Goal: Information Seeking & Learning: Learn about a topic

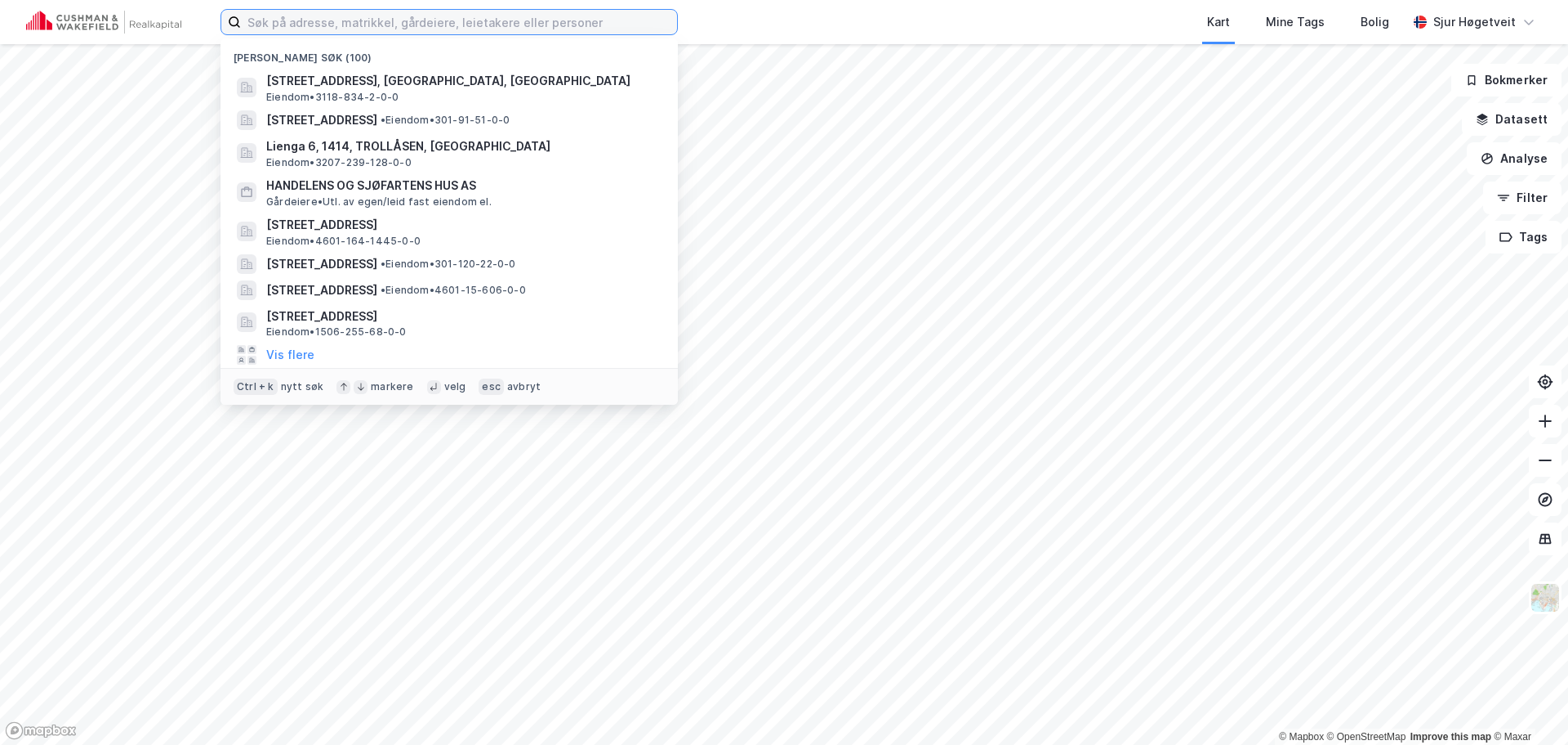
click at [630, 25] on input at bounding box center [459, 21] width 436 height 24
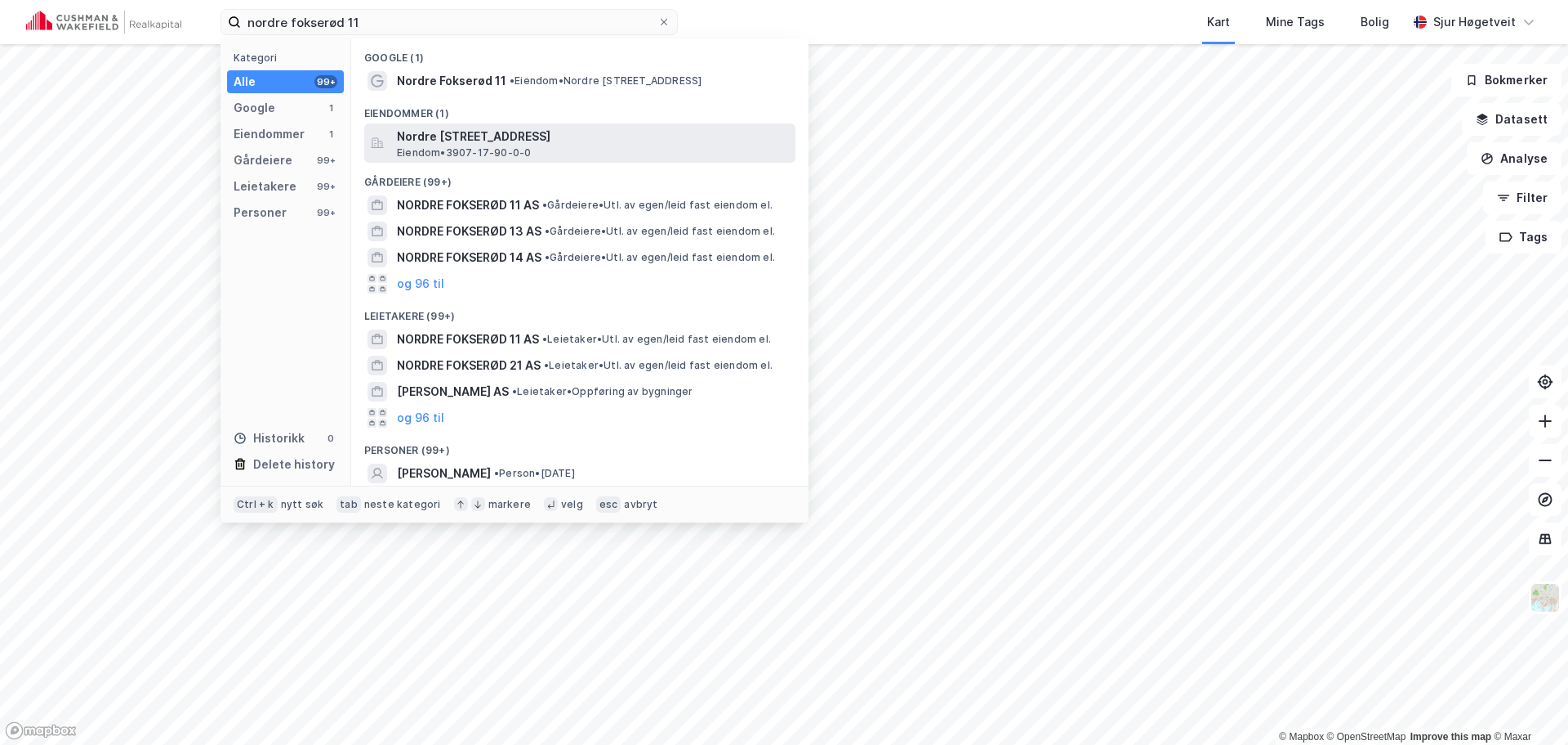
click at [655, 130] on span "Nordre [STREET_ADDRESS]" at bounding box center [593, 136] width 392 height 19
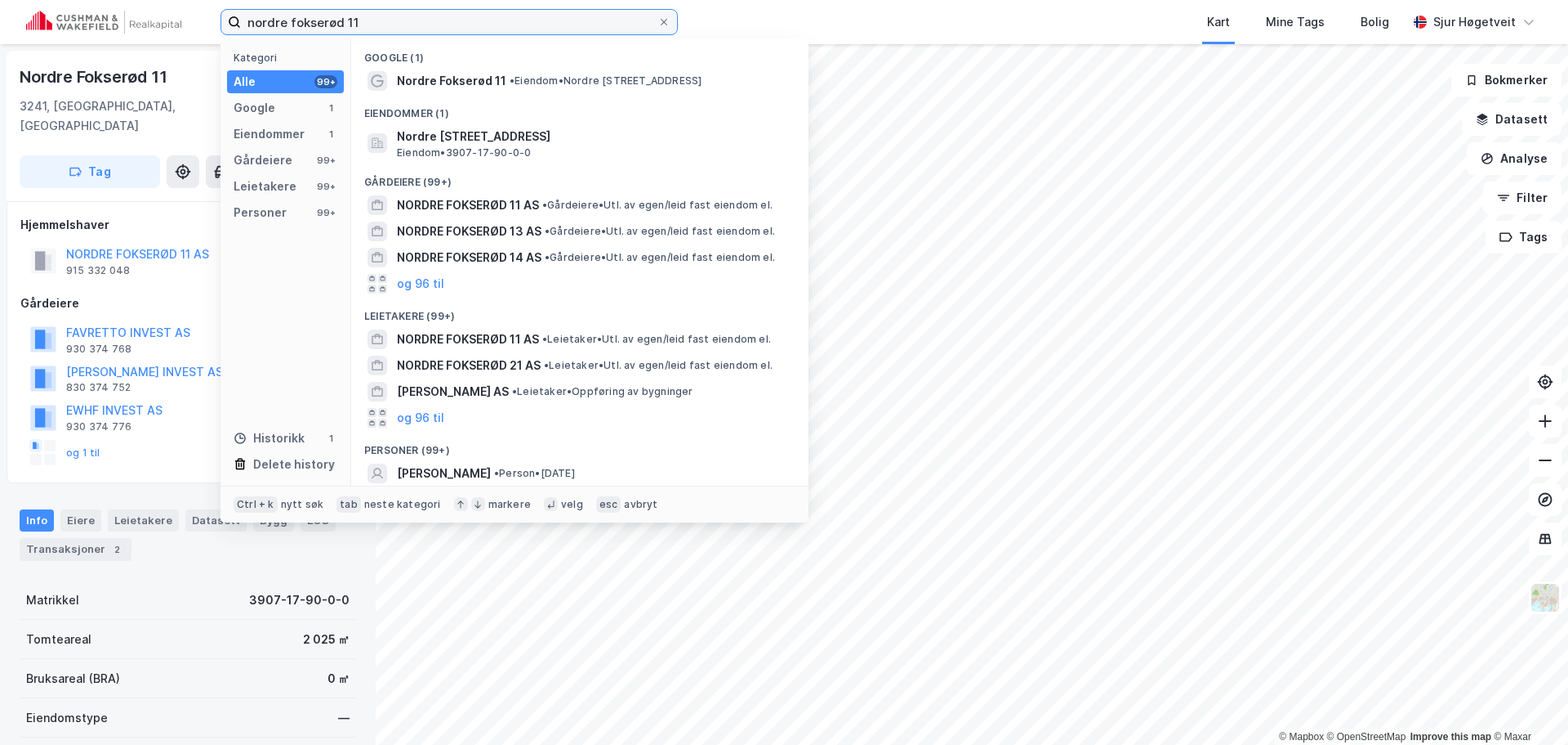
click at [460, 29] on input "nordre fokserød 11" at bounding box center [450, 21] width 417 height 24
click at [460, 28] on input "nordre fokserød 11" at bounding box center [450, 21] width 417 height 24
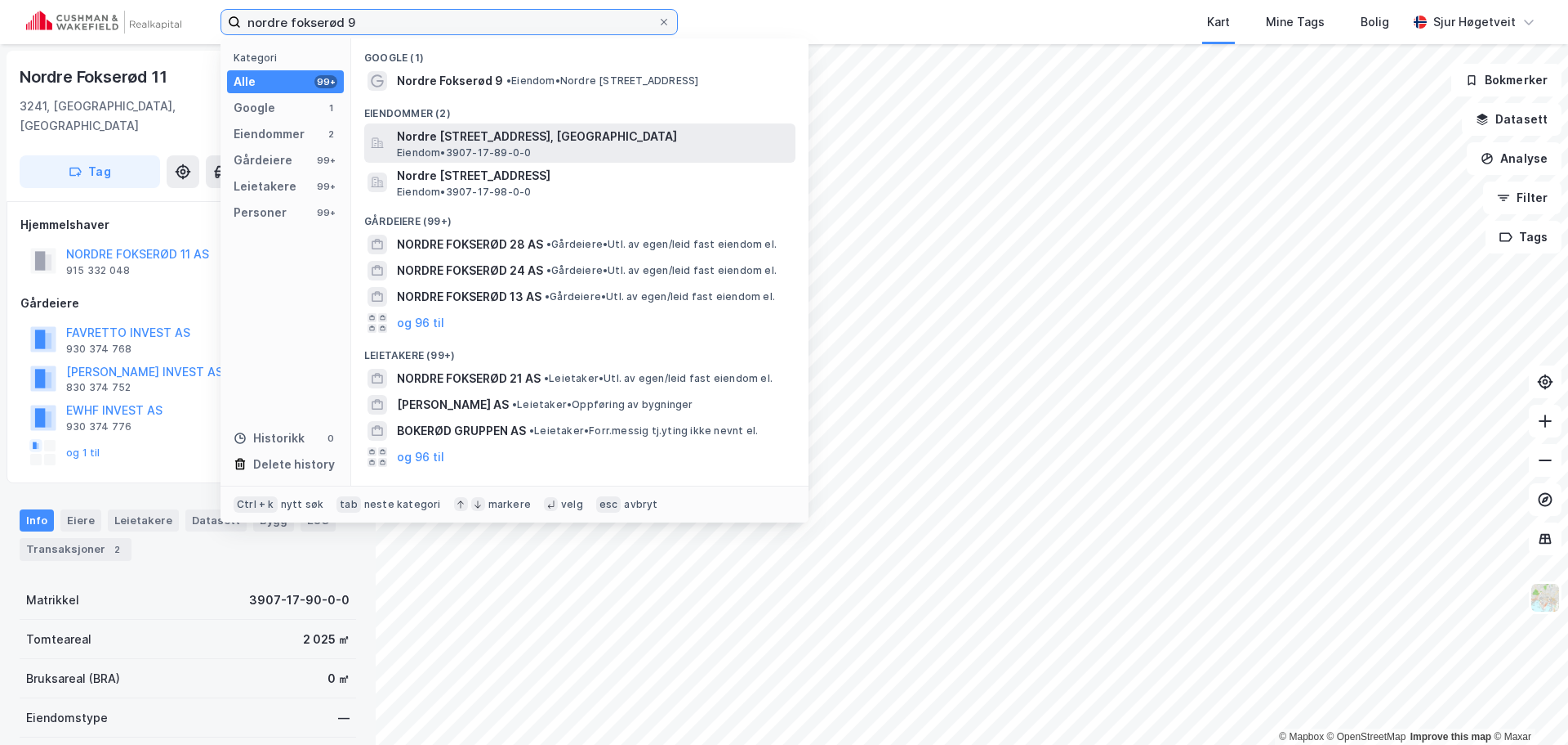
type input "nordre fokserød 9"
click at [639, 143] on span "Nordre [STREET_ADDRESS], [GEOGRAPHIC_DATA]" at bounding box center [593, 136] width 392 height 19
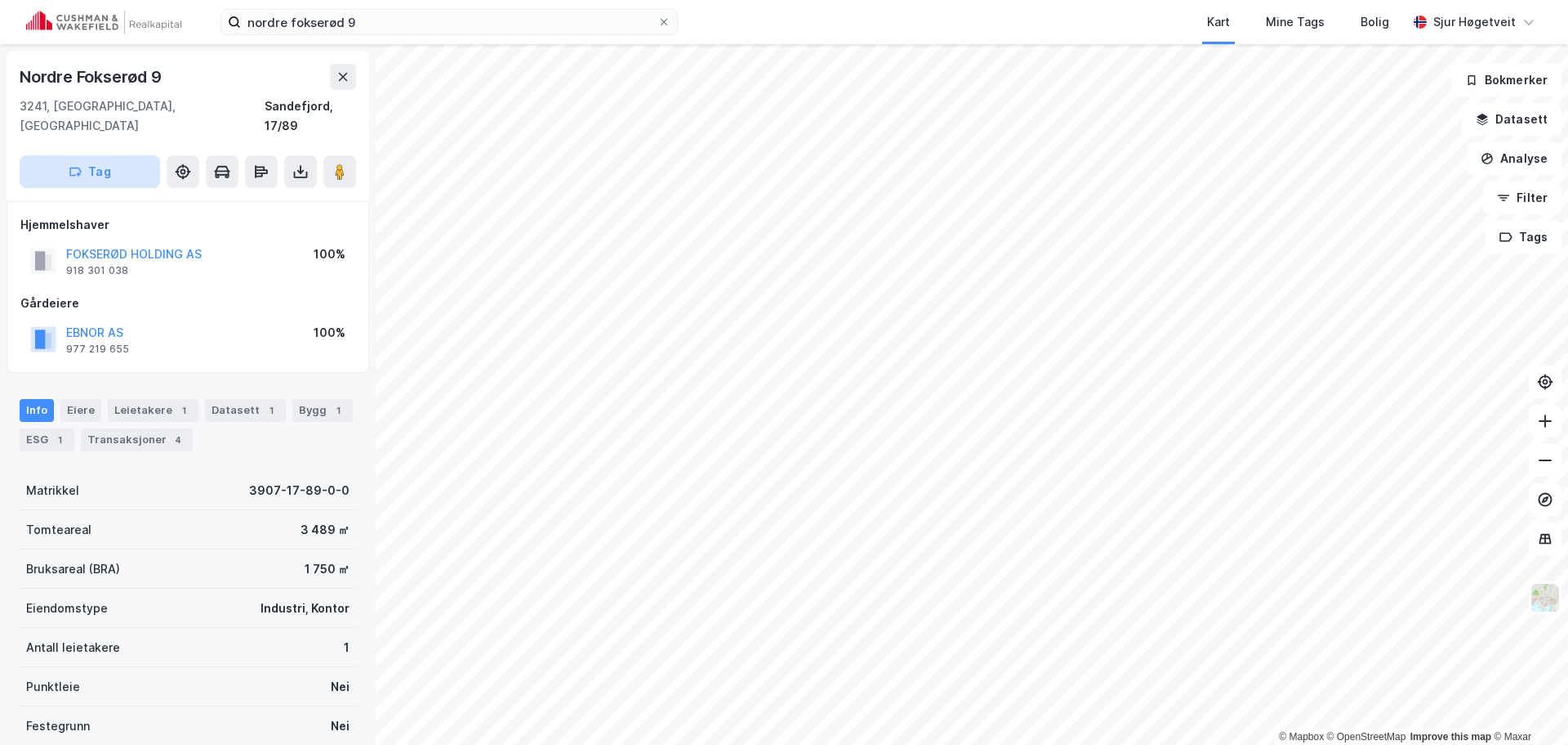
click at [120, 155] on button "Tag" at bounding box center [90, 171] width 140 height 33
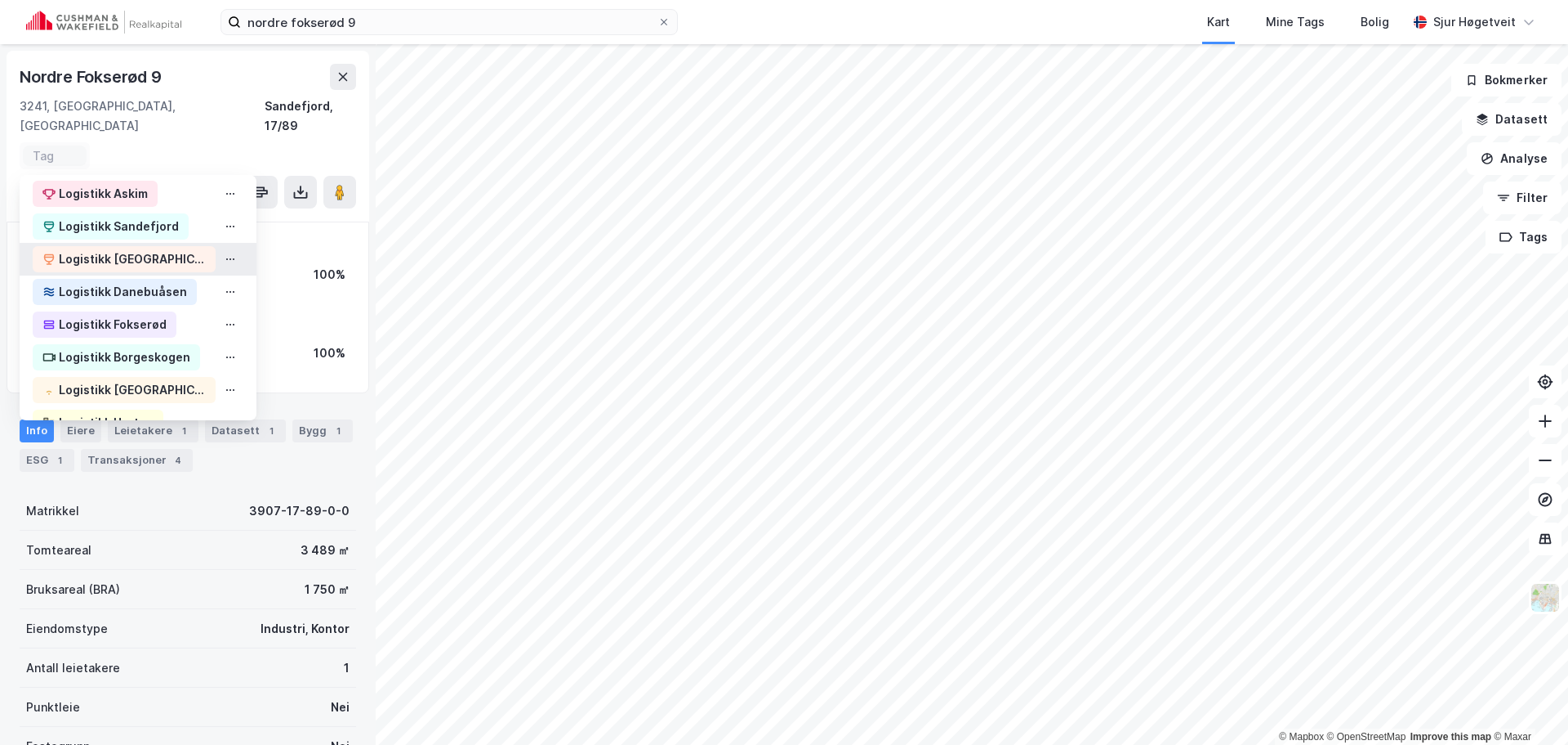
scroll to position [164, 0]
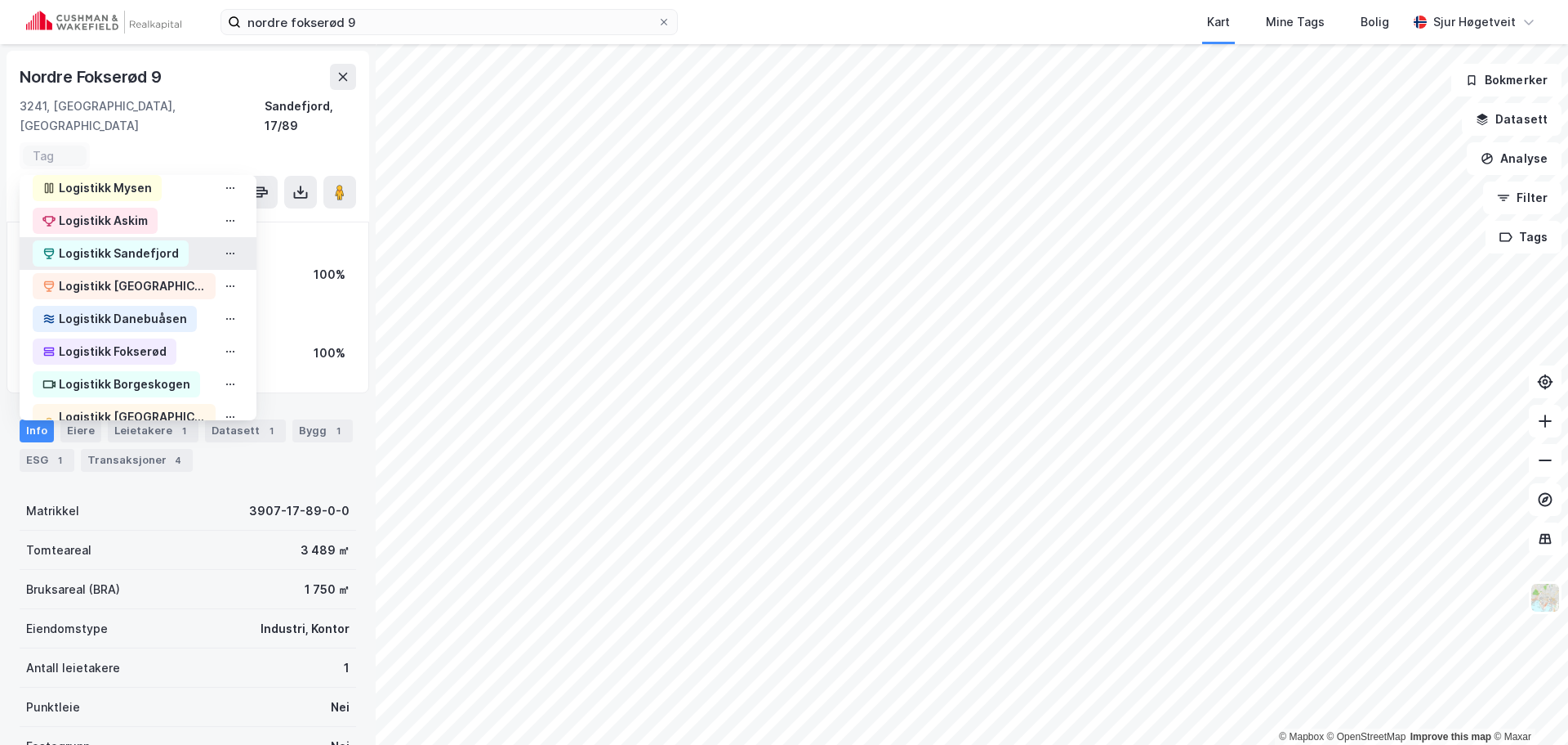
click at [168, 243] on div "Logistikk Sandefjord" at bounding box center [118, 253] width 120 height 19
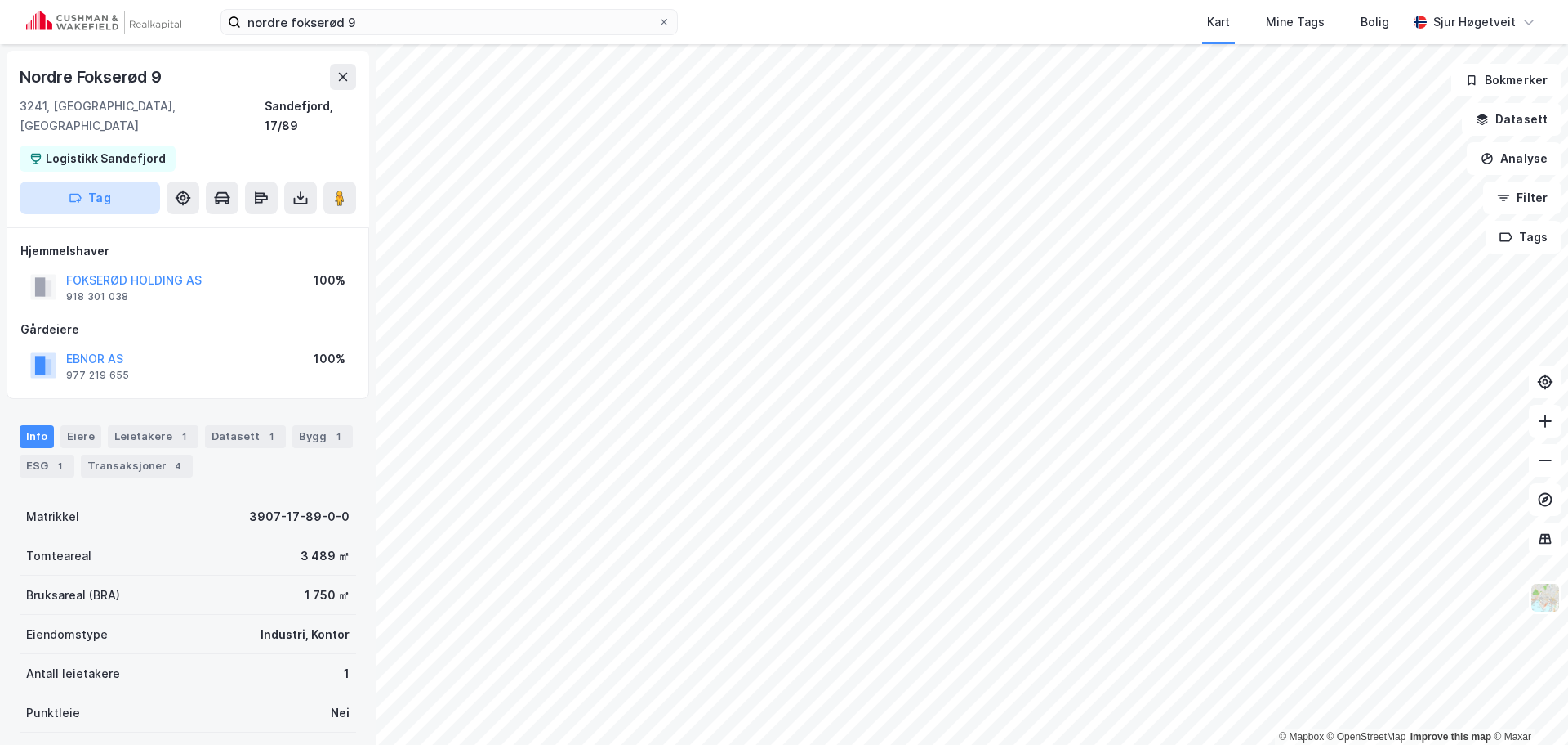
click at [111, 181] on button "Tag" at bounding box center [90, 198] width 140 height 33
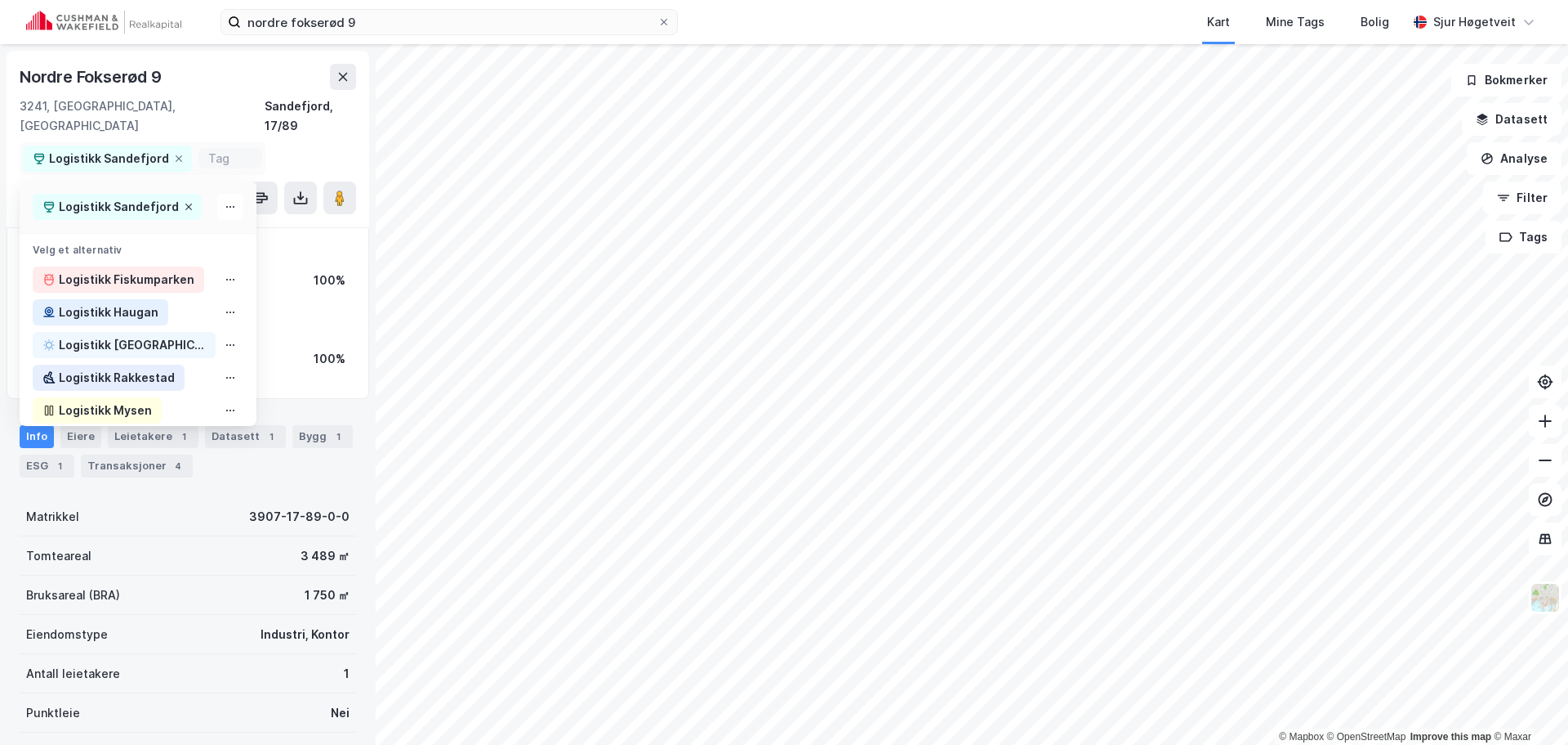
click at [186, 202] on icon at bounding box center [189, 206] width 10 height 10
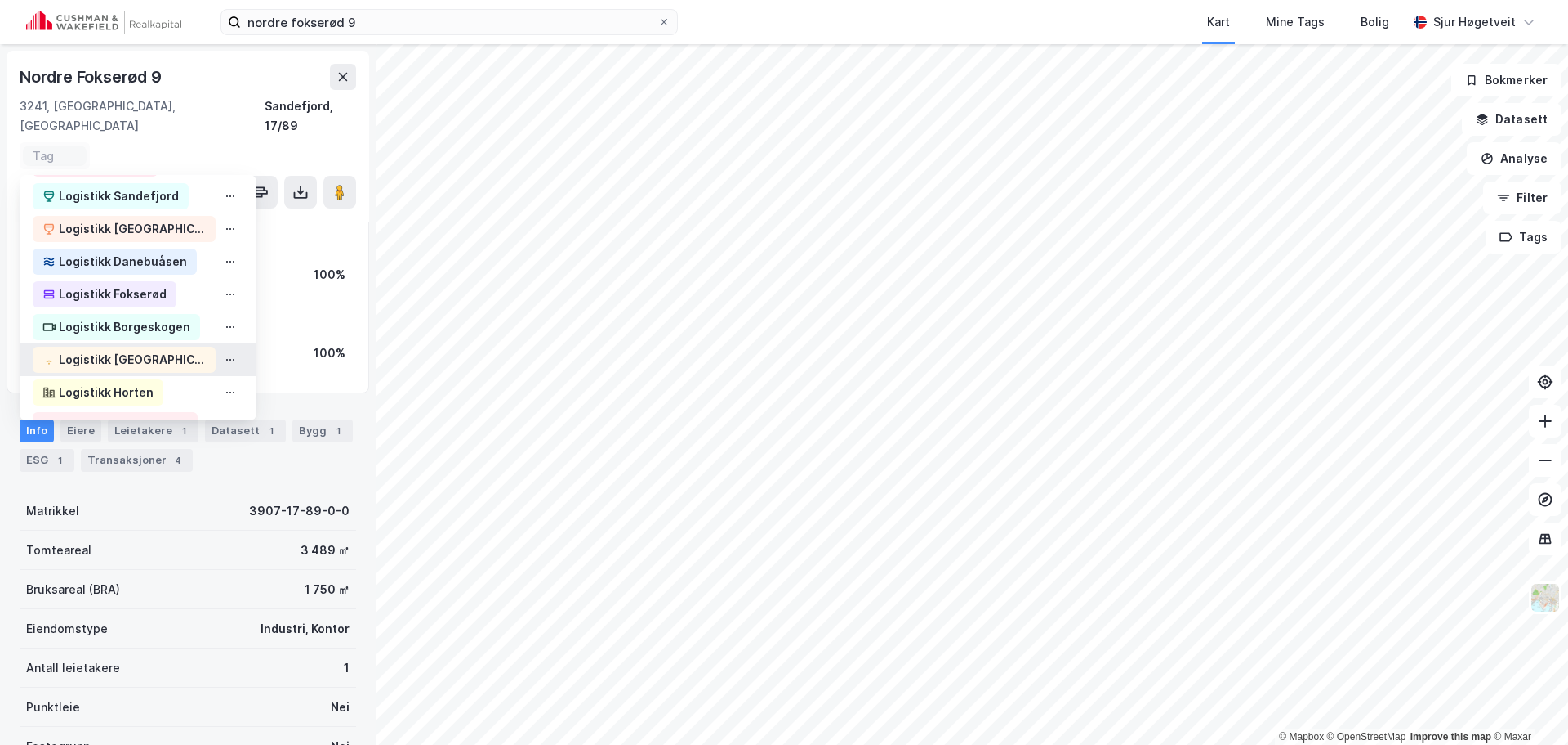
scroll to position [245, 0]
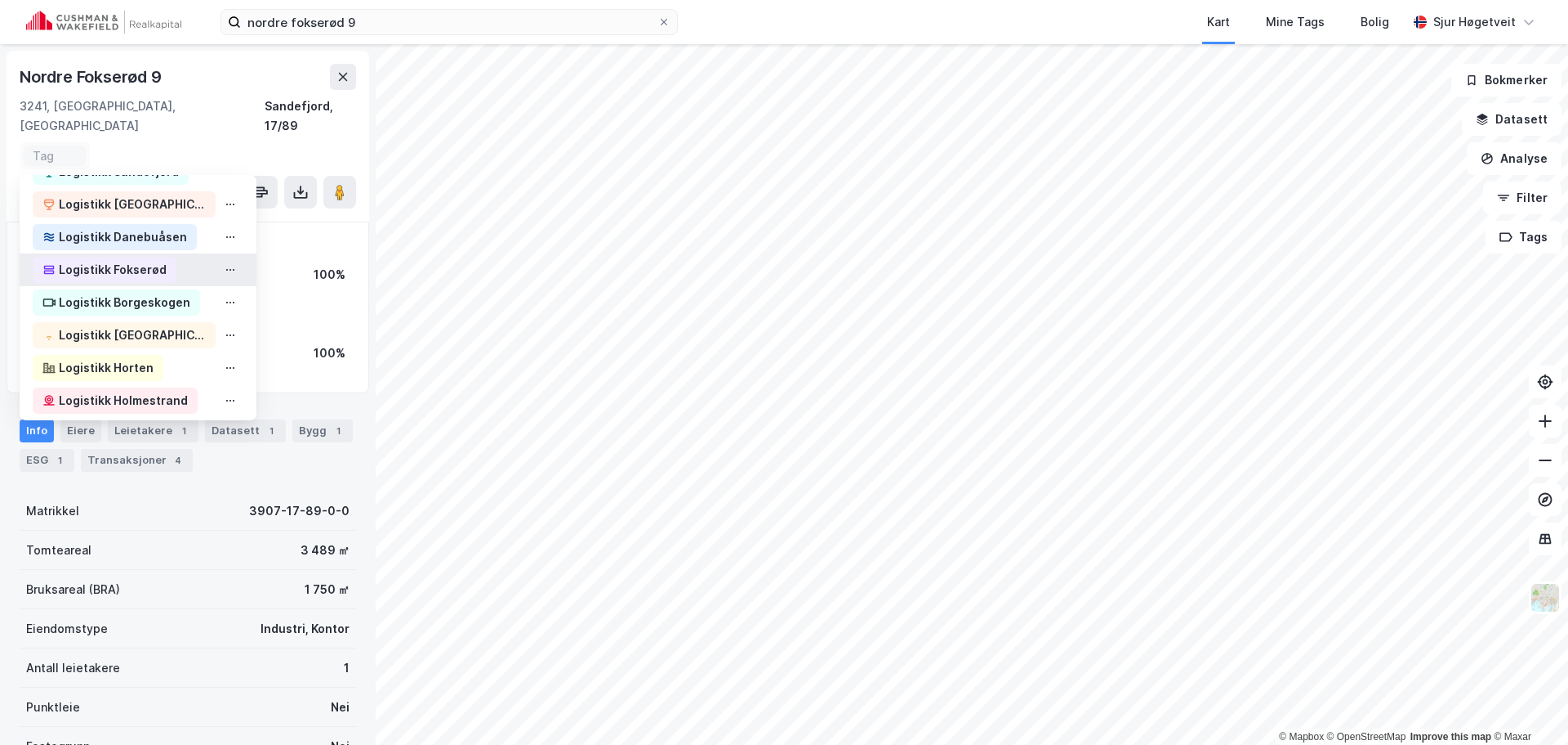
click at [144, 260] on div "Logistikk Fokserød" at bounding box center [112, 270] width 108 height 19
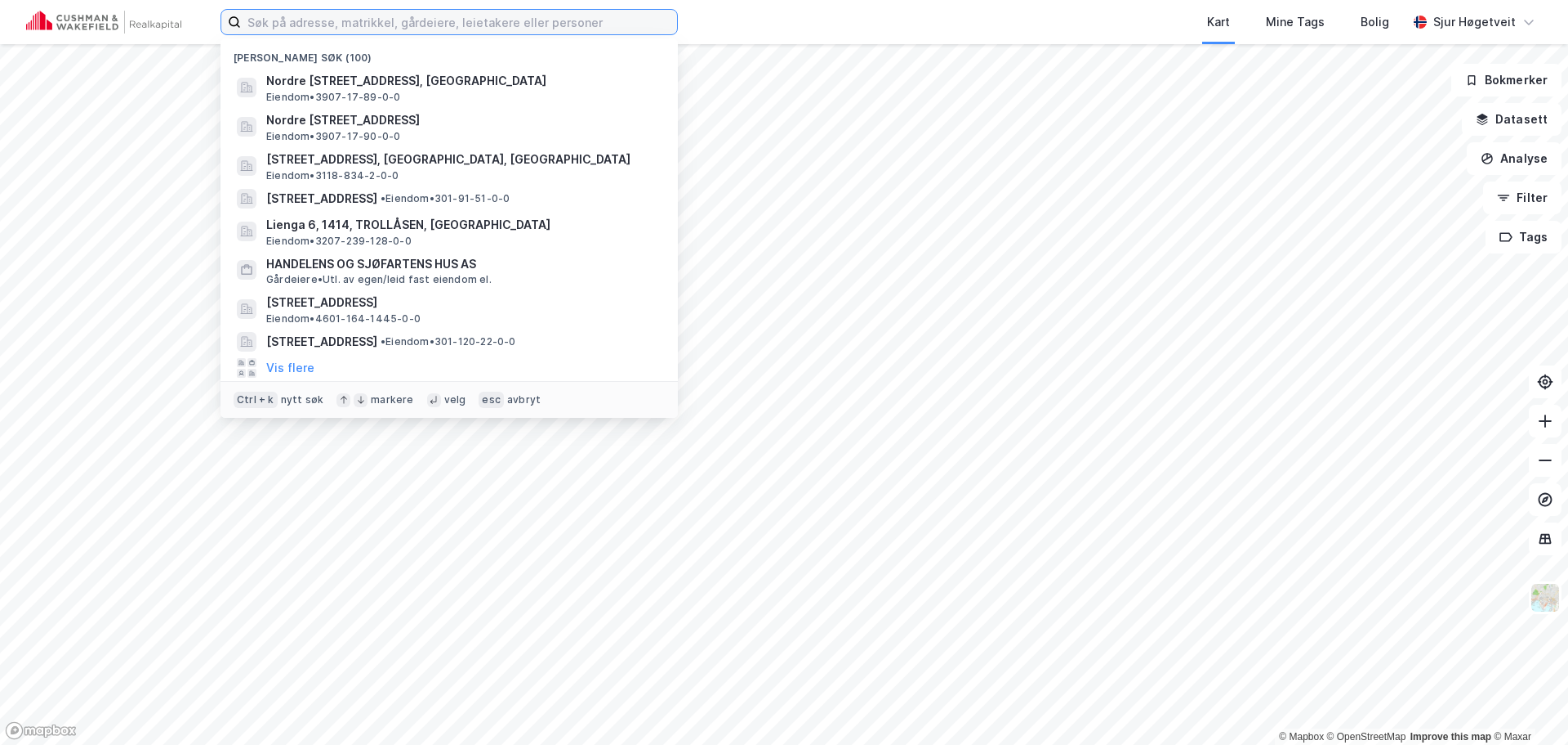
click at [597, 28] on input at bounding box center [459, 21] width 436 height 24
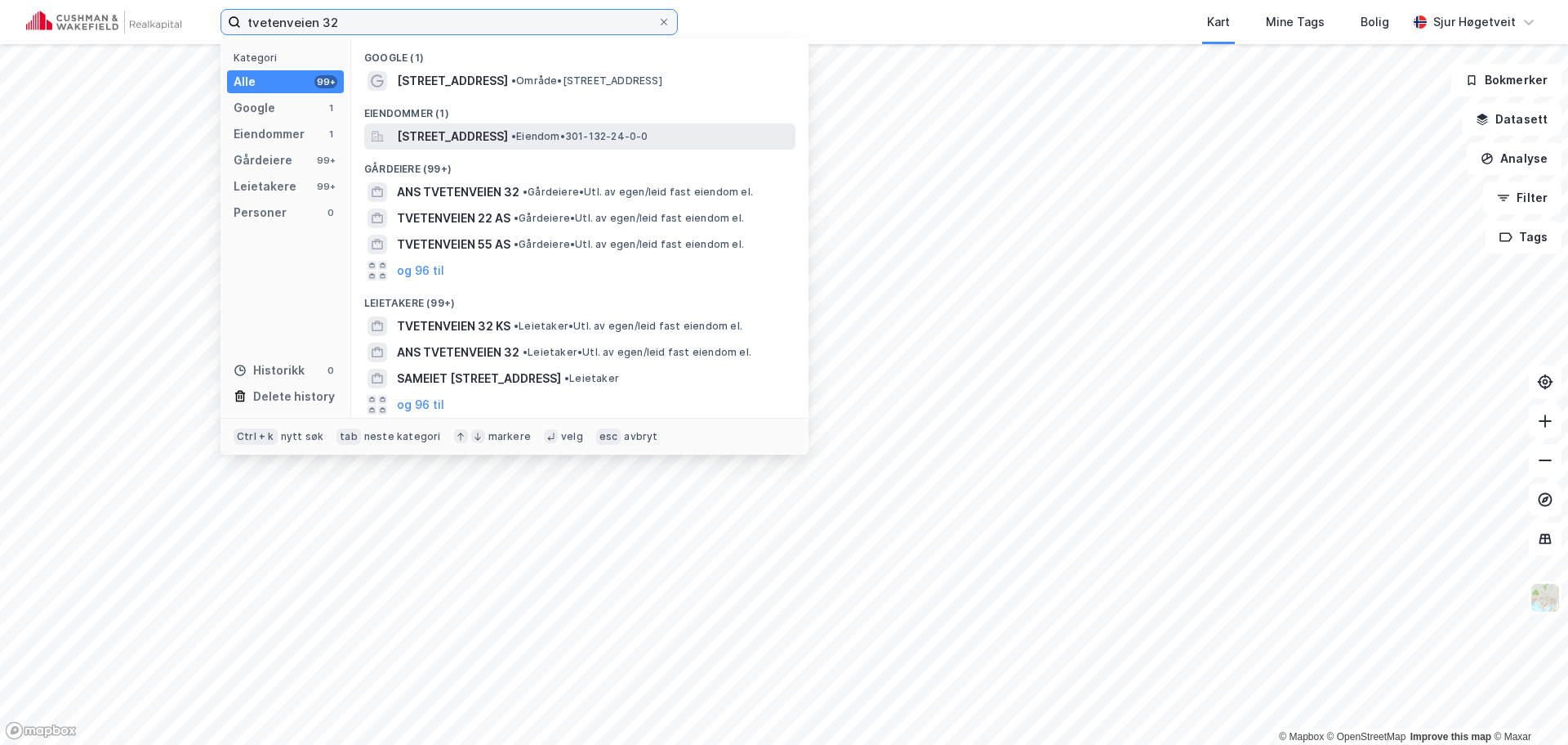
type input "tvetenveien 32"
click at [641, 124] on div "[STREET_ADDRESS] • Eiendom • 301-132-24-0-0" at bounding box center [579, 136] width 431 height 26
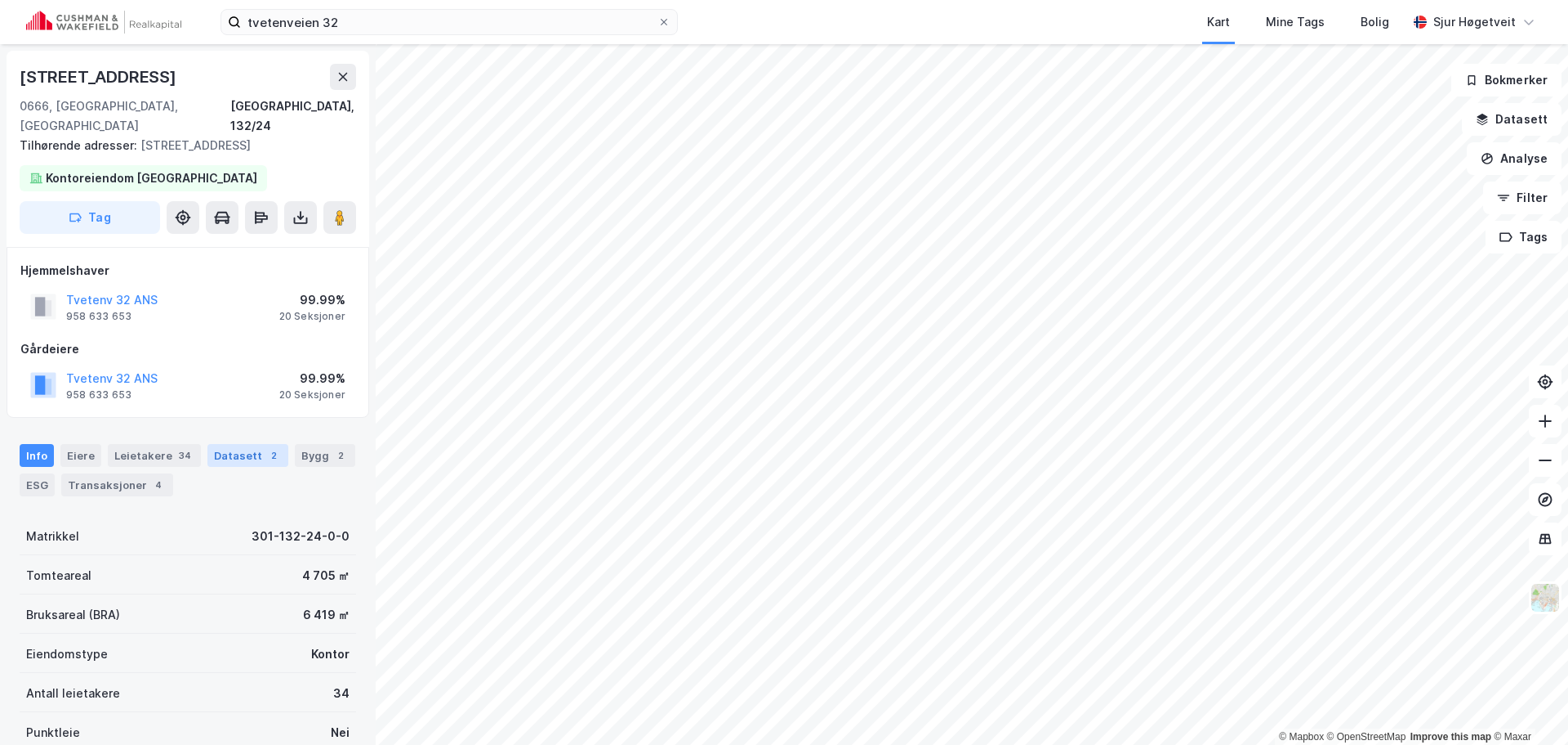
click at [267, 447] on div "2" at bounding box center [273, 455] width 17 height 17
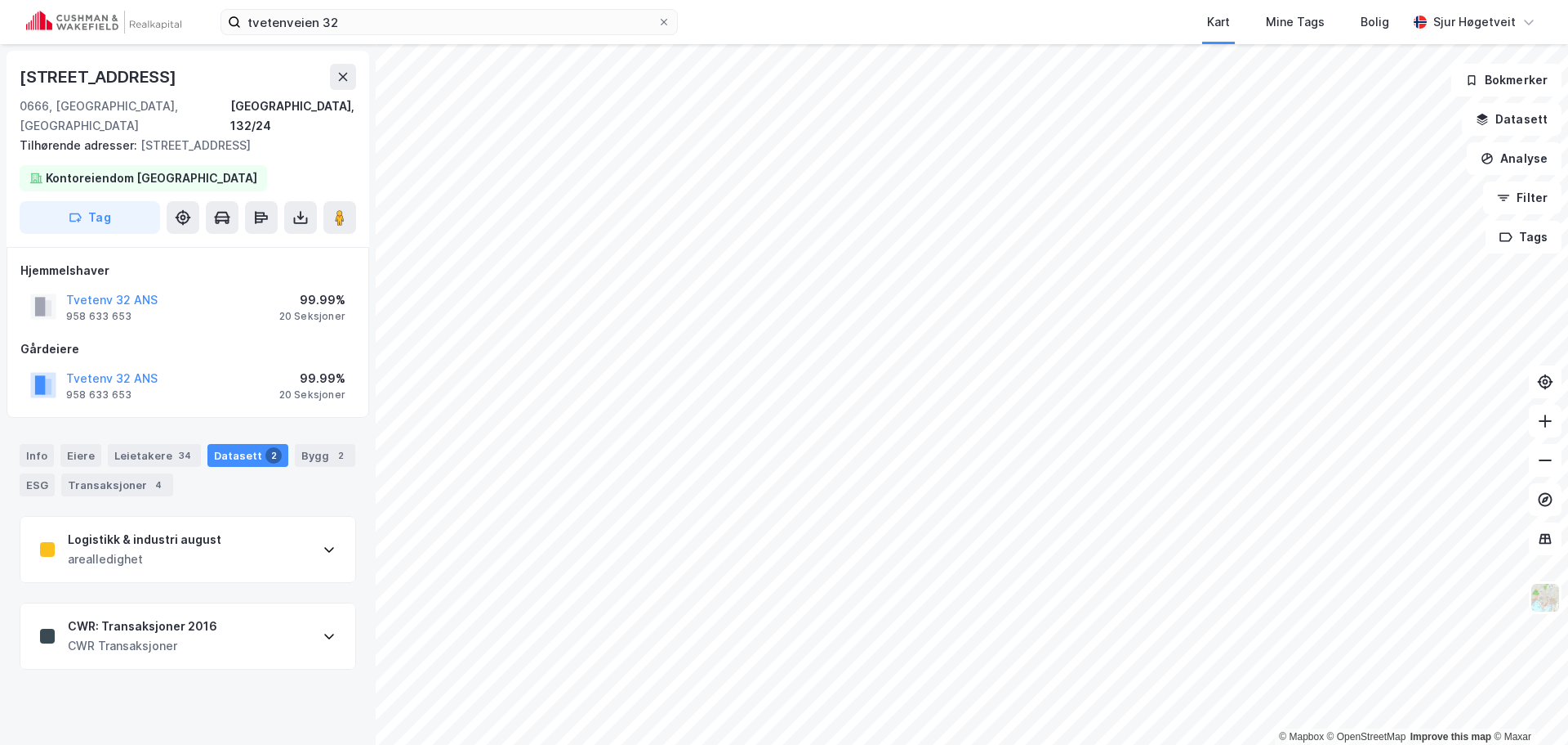
click at [289, 536] on div "Logistikk & industri august arealledighet" at bounding box center [188, 548] width 335 height 65
click at [304, 531] on div "Logistikk & industri august arealledighet" at bounding box center [188, 548] width 335 height 65
click at [293, 577] on div "Logistikk & industri august arealledighet CWR: Transaksjoner 2016 CWR Transaksj…" at bounding box center [188, 593] width 337 height 154
click at [289, 516] on div "Logistikk & industri august arealledighet" at bounding box center [188, 548] width 335 height 65
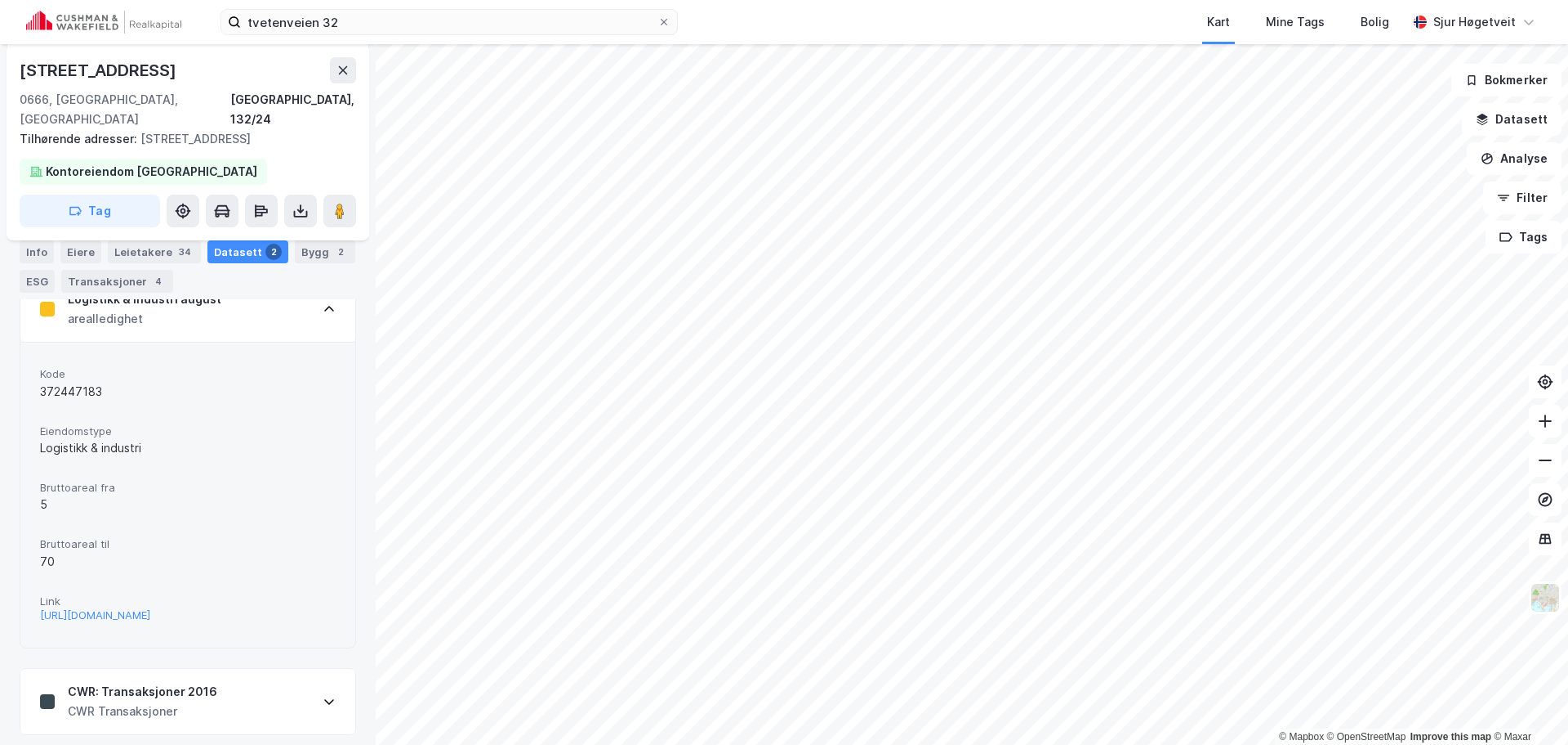
scroll to position [244, 0]
click at [150, 604] on div "[URL][DOMAIN_NAME]" at bounding box center [94, 611] width 110 height 14
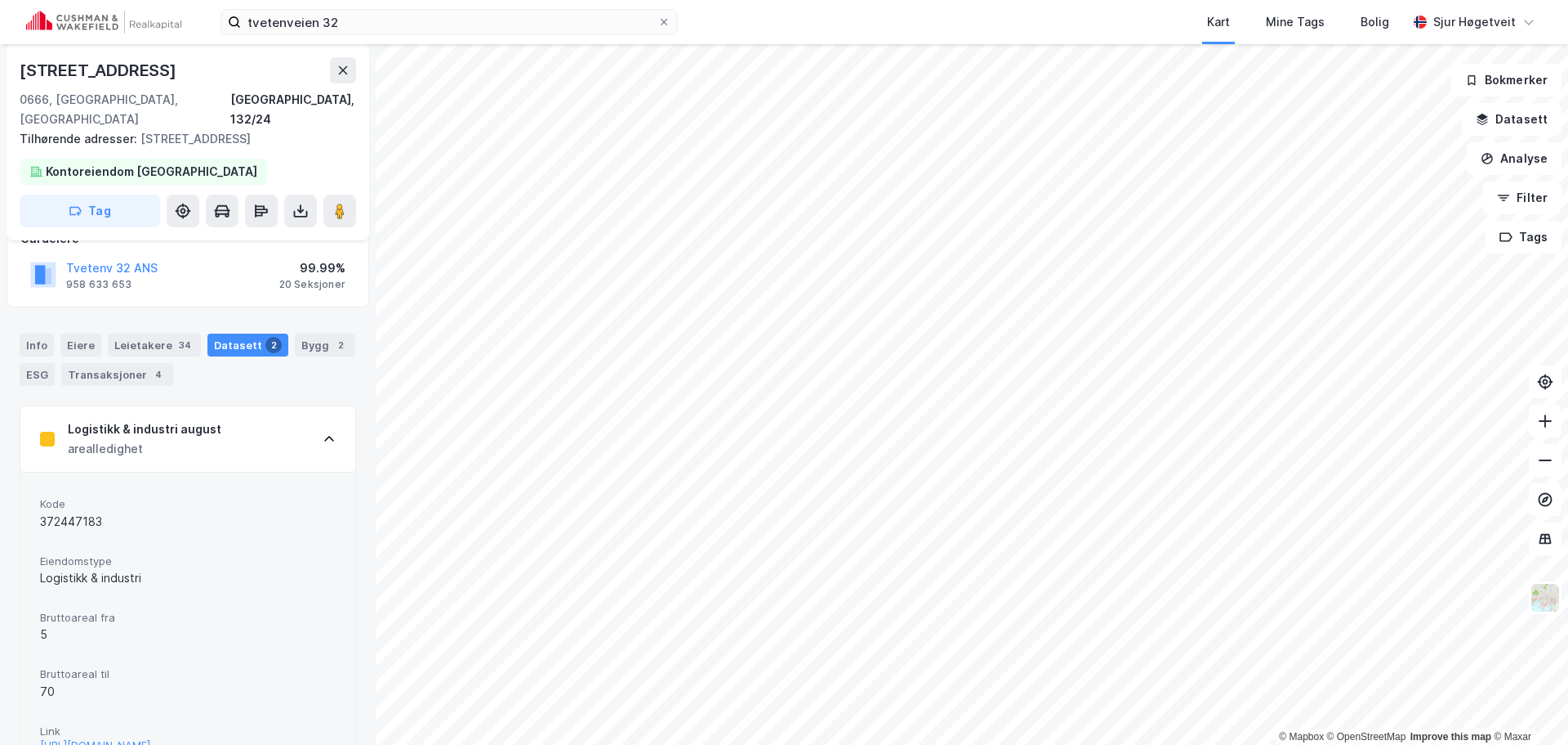
scroll to position [0, 0]
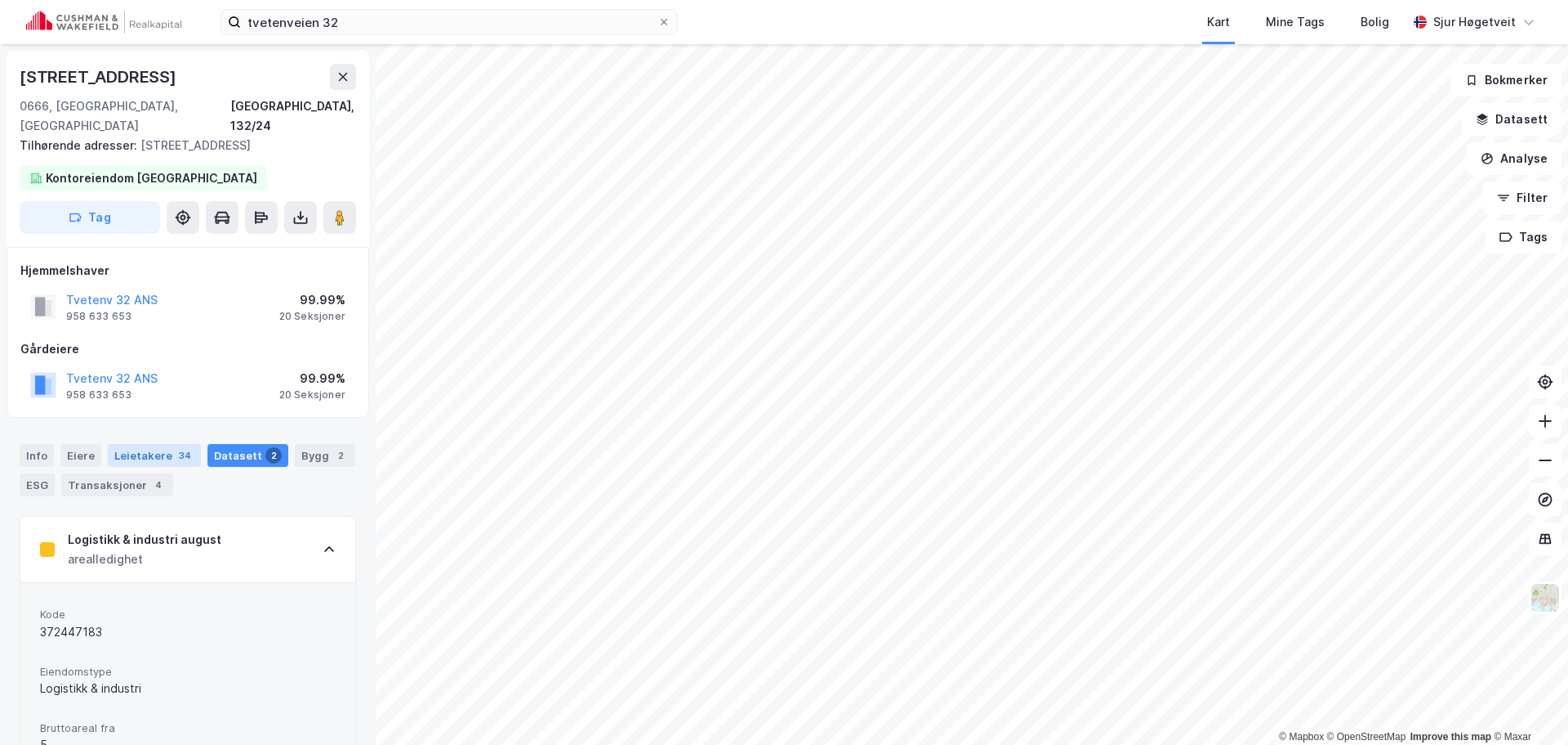
click at [138, 444] on div "Leietakere 34" at bounding box center [155, 455] width 93 height 22
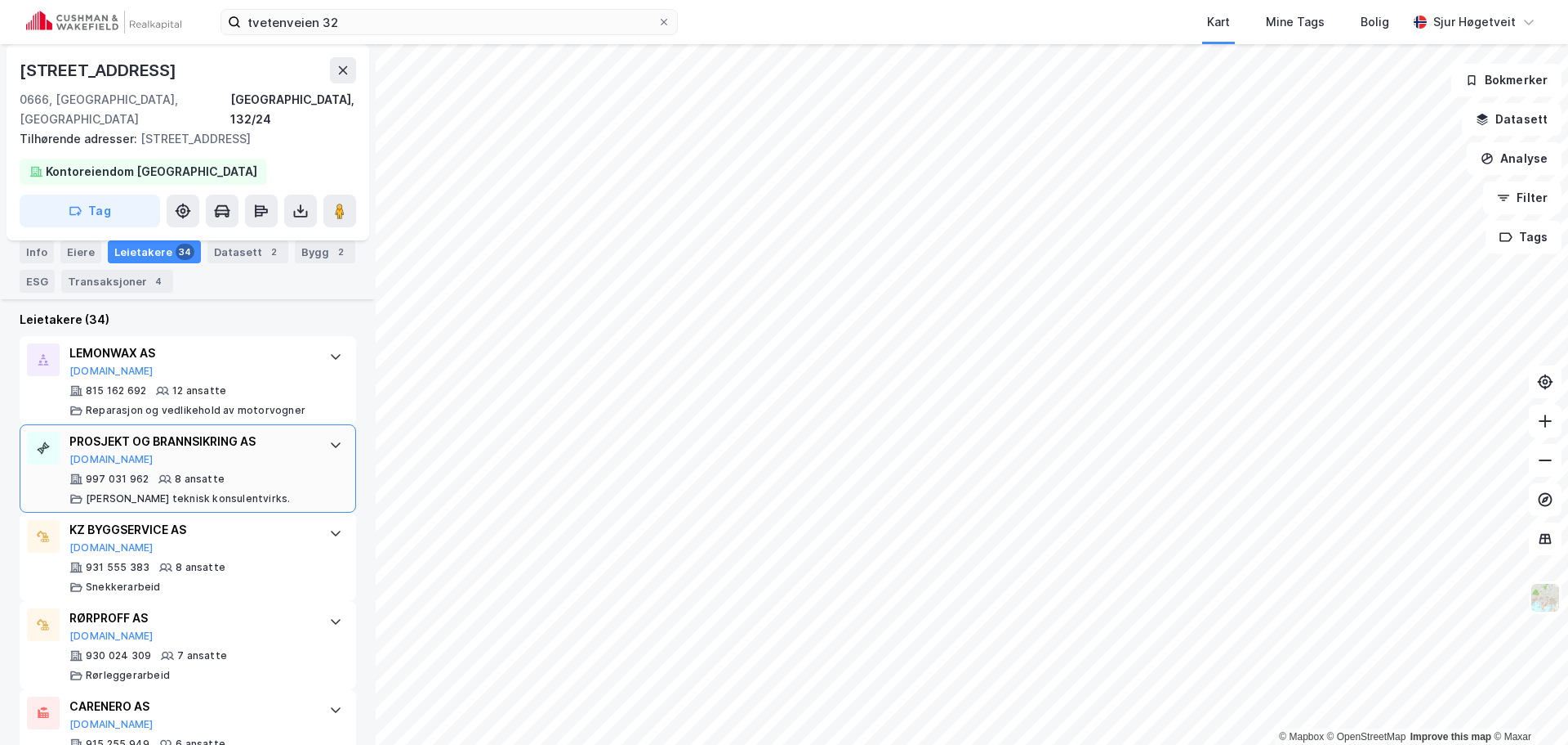
scroll to position [149, 0]
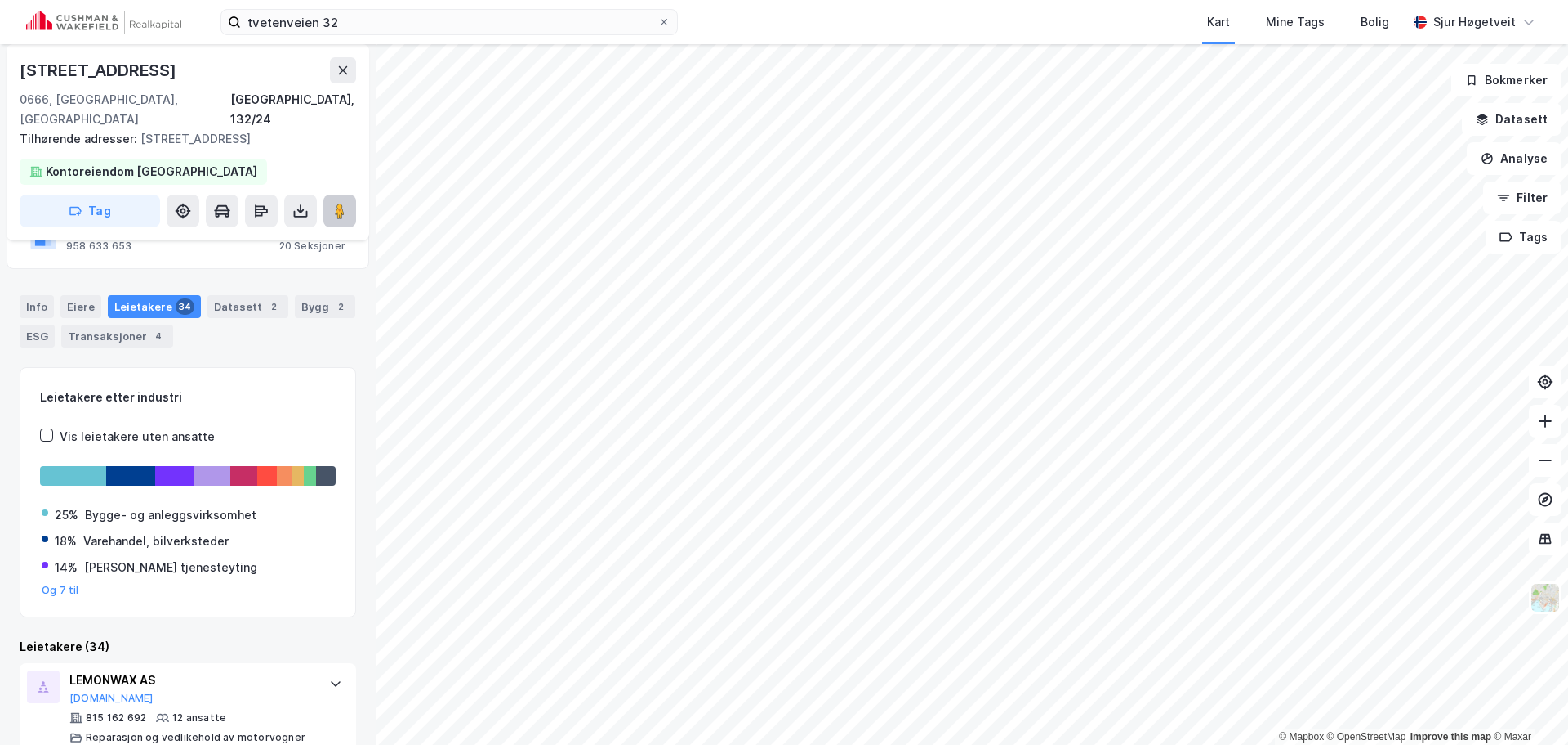
click at [336, 203] on image at bounding box center [340, 210] width 10 height 17
click at [266, 298] on div "2" at bounding box center [273, 306] width 17 height 17
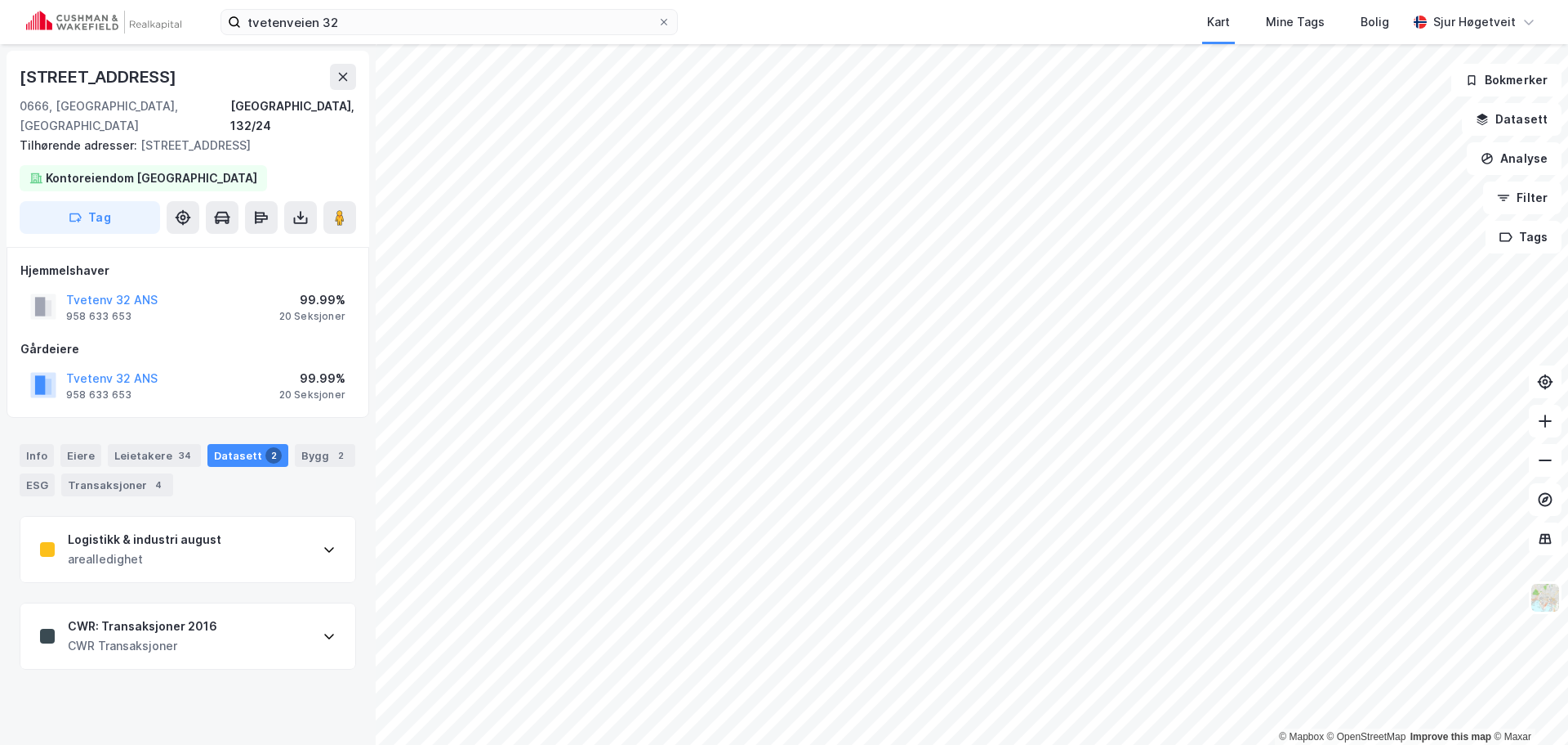
click at [255, 605] on div "CWR: Transaksjoner 2016 CWR Transaksjoner" at bounding box center [188, 635] width 335 height 65
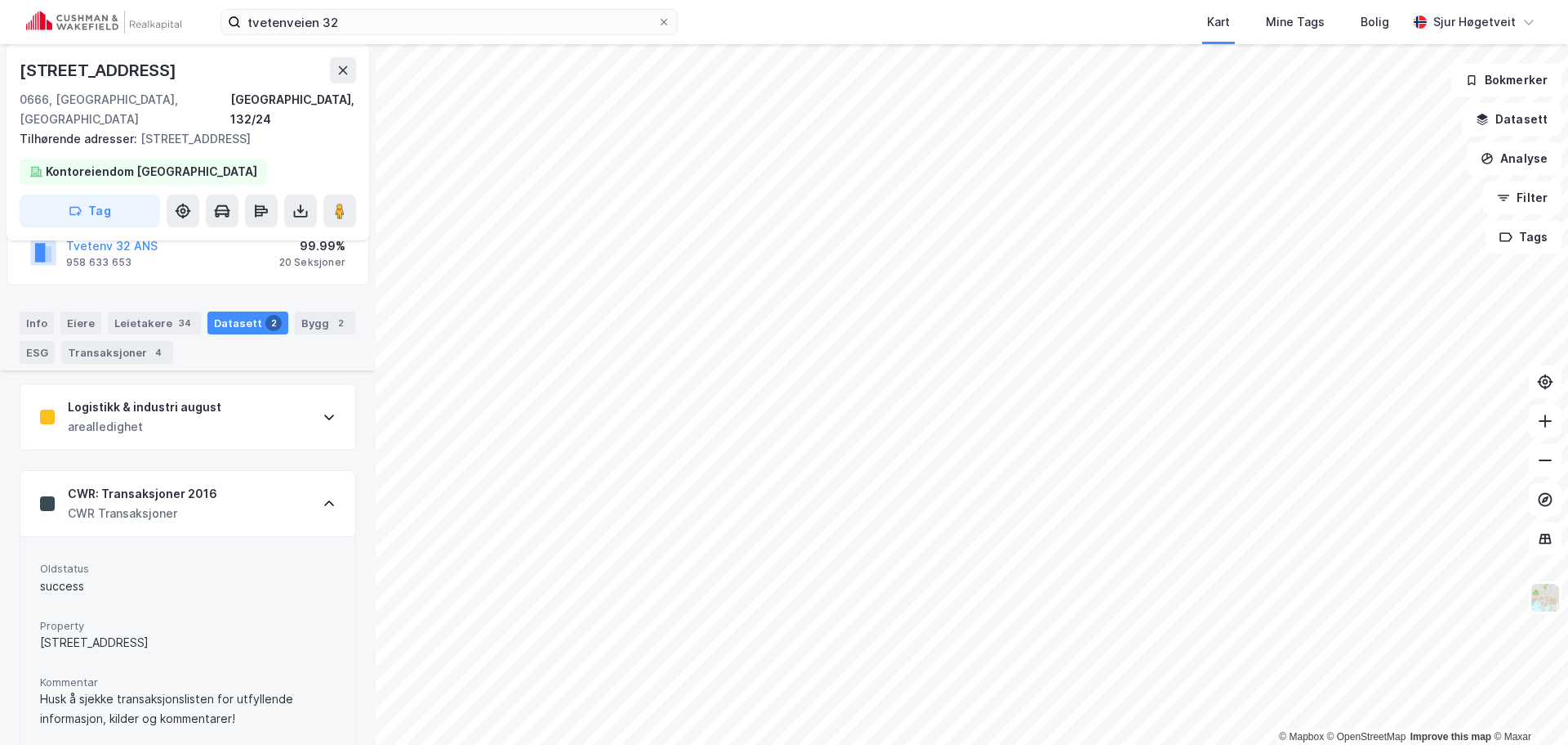
scroll to position [104, 0]
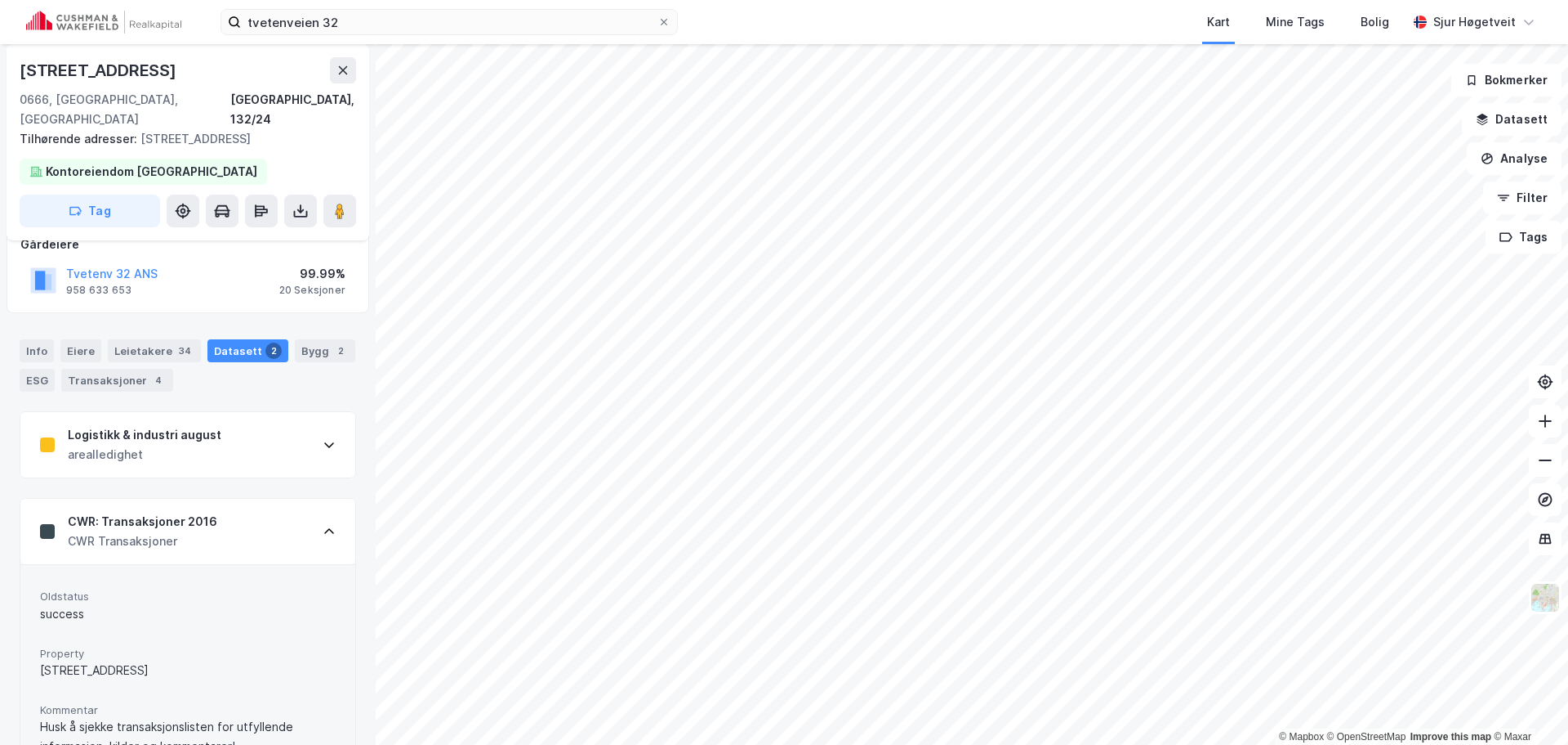
click at [333, 343] on div "2" at bounding box center [341, 351] width 17 height 17
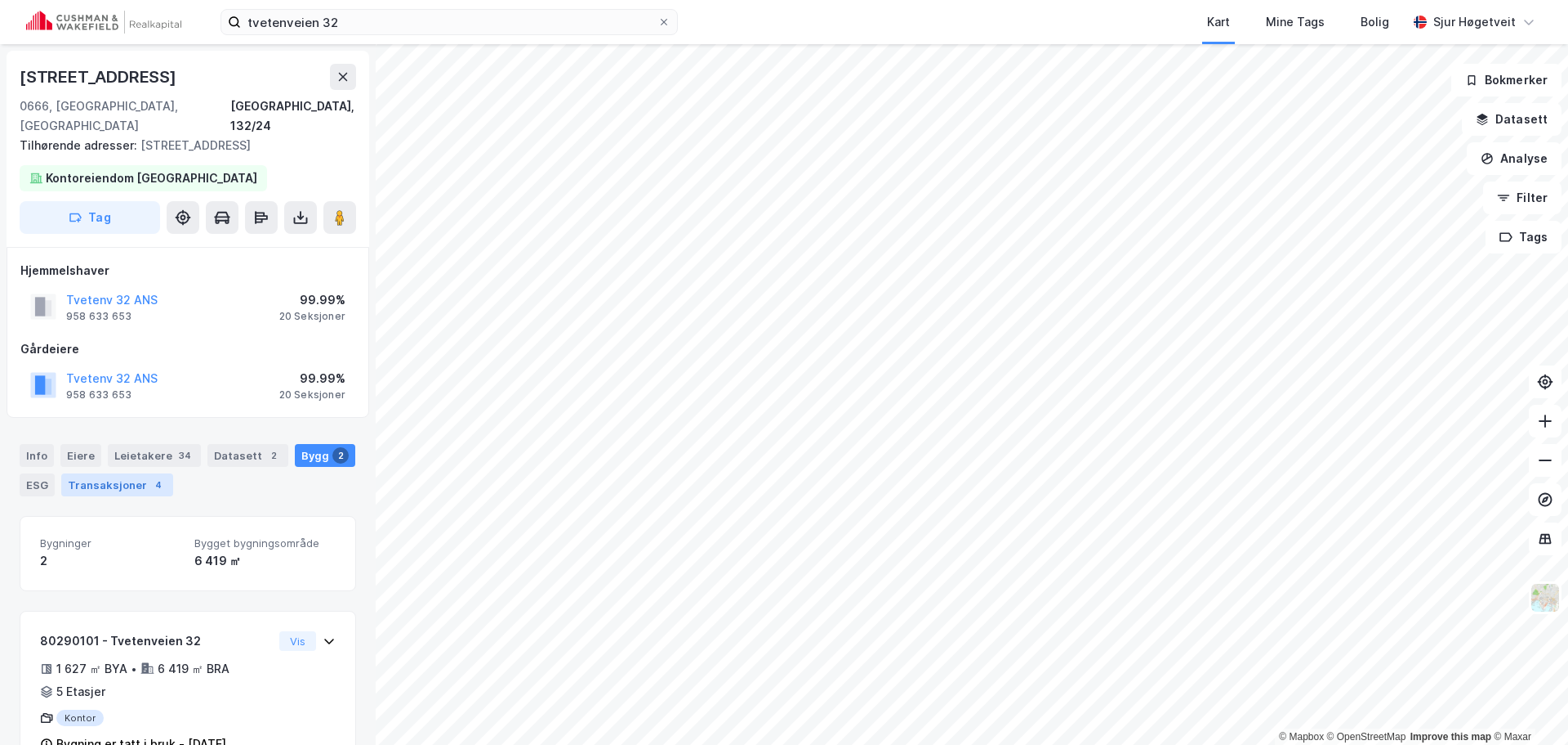
click at [134, 473] on div "Transaksjoner 4" at bounding box center [117, 484] width 112 height 22
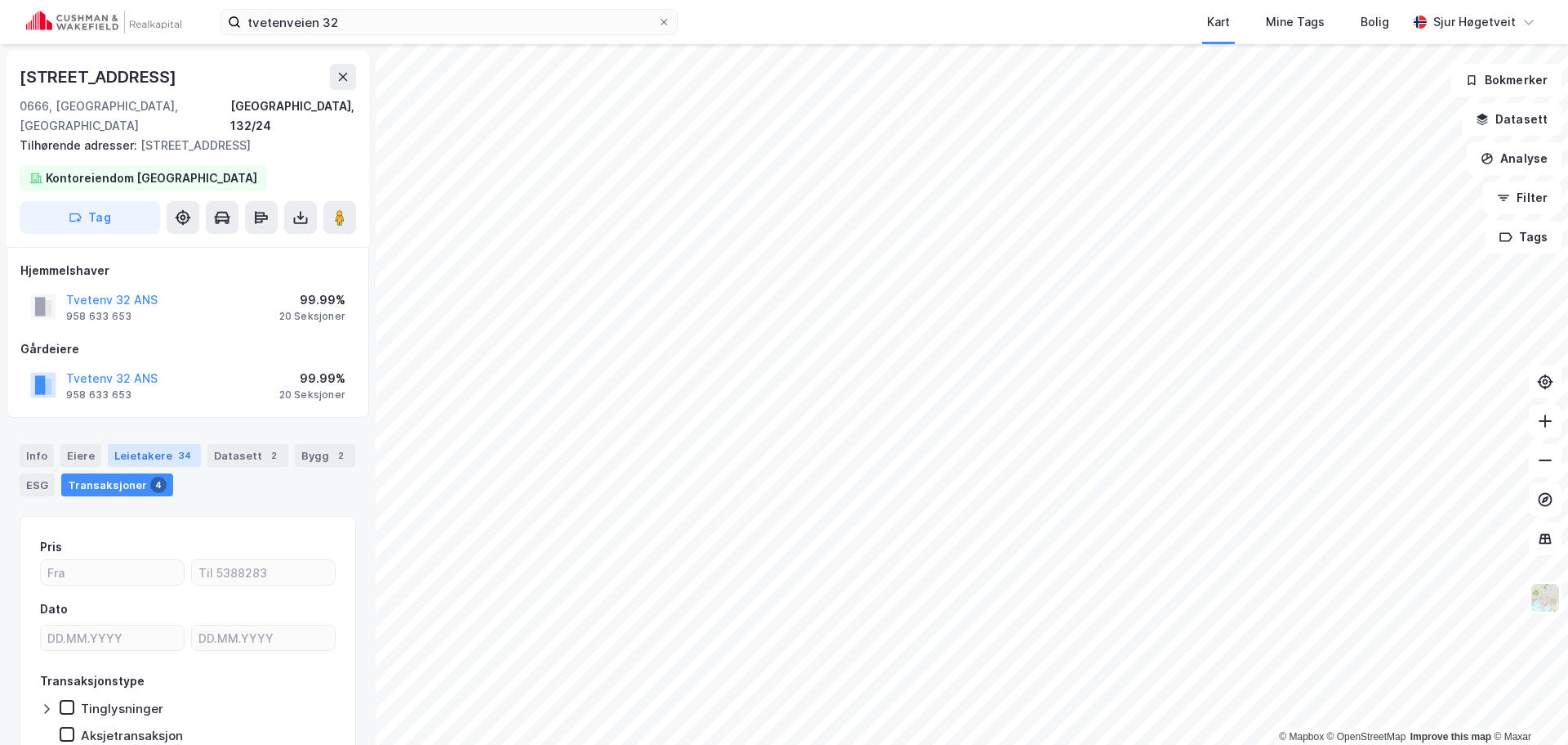
click at [146, 444] on div "Leietakere 34" at bounding box center [155, 455] width 93 height 22
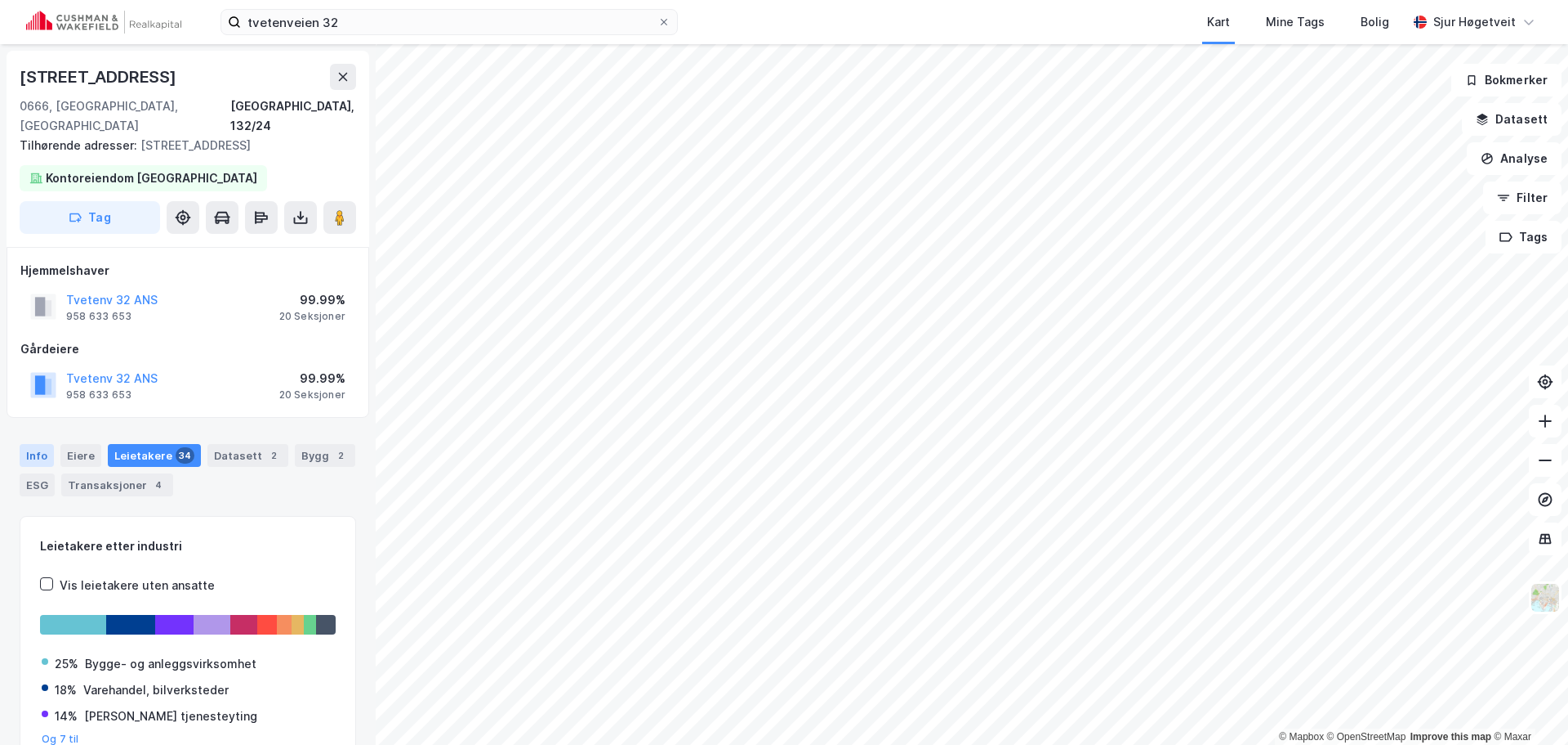
click at [40, 444] on div "Info" at bounding box center [36, 455] width 34 height 22
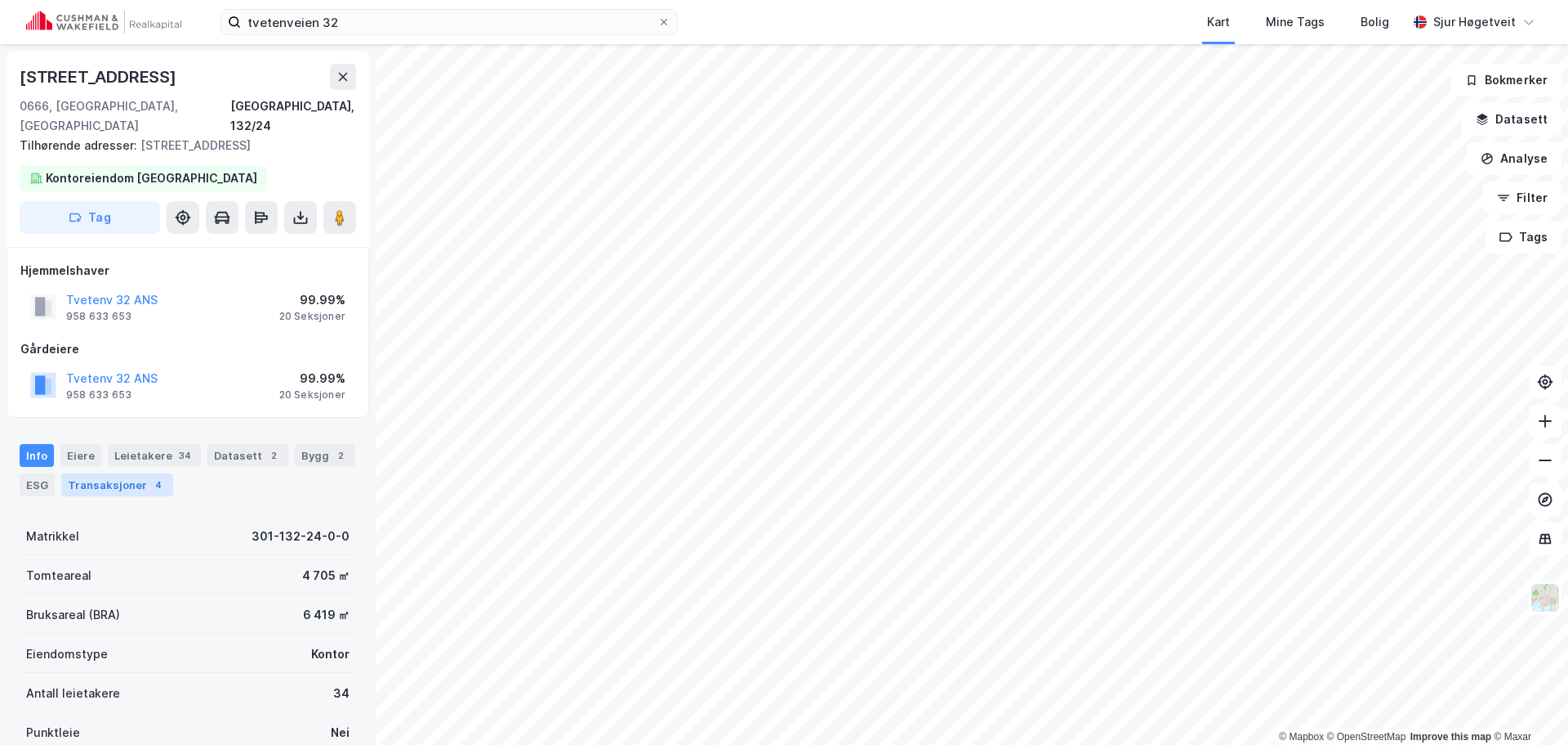
click at [150, 476] on div "4" at bounding box center [158, 484] width 17 height 17
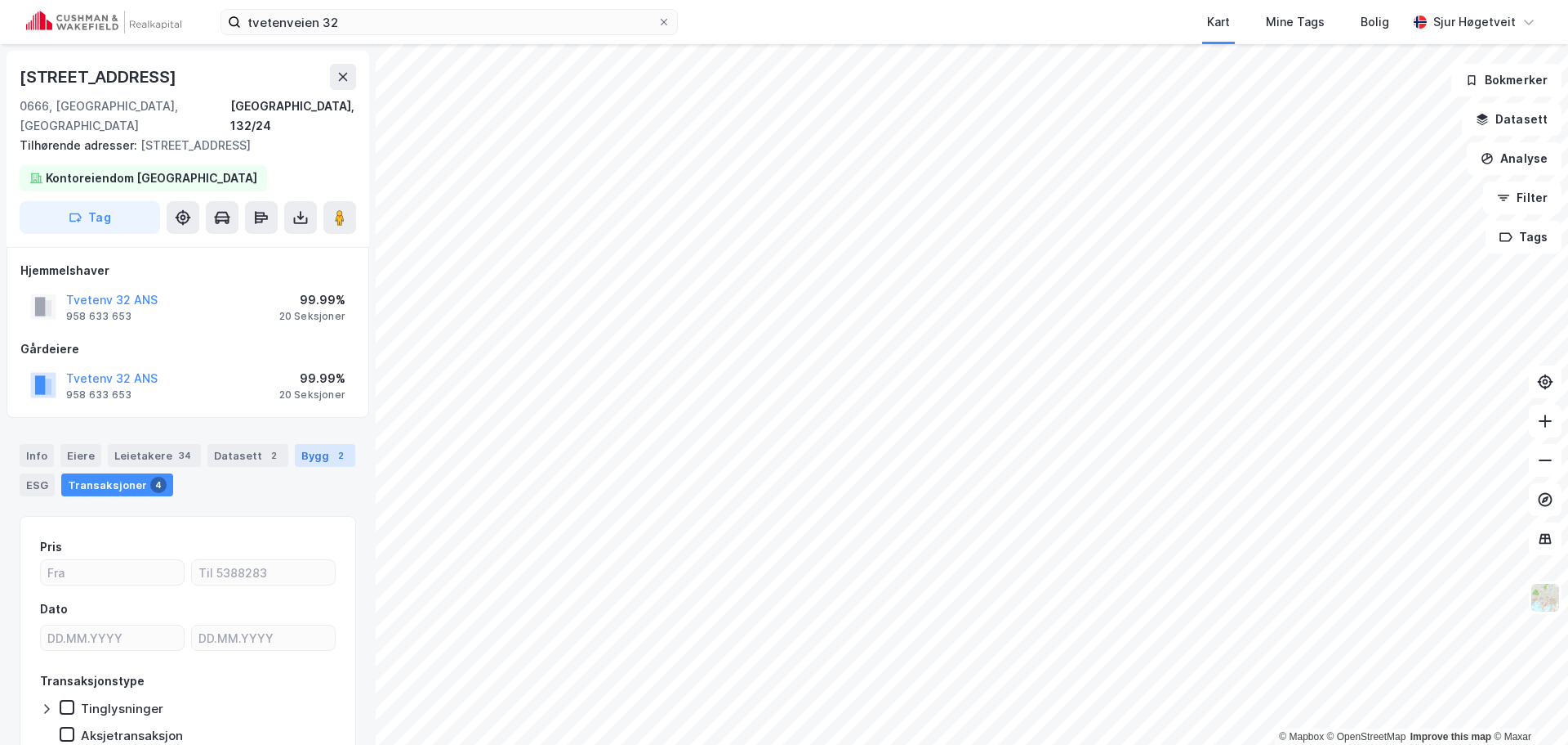
click at [295, 444] on div "Bygg 2" at bounding box center [325, 455] width 60 height 22
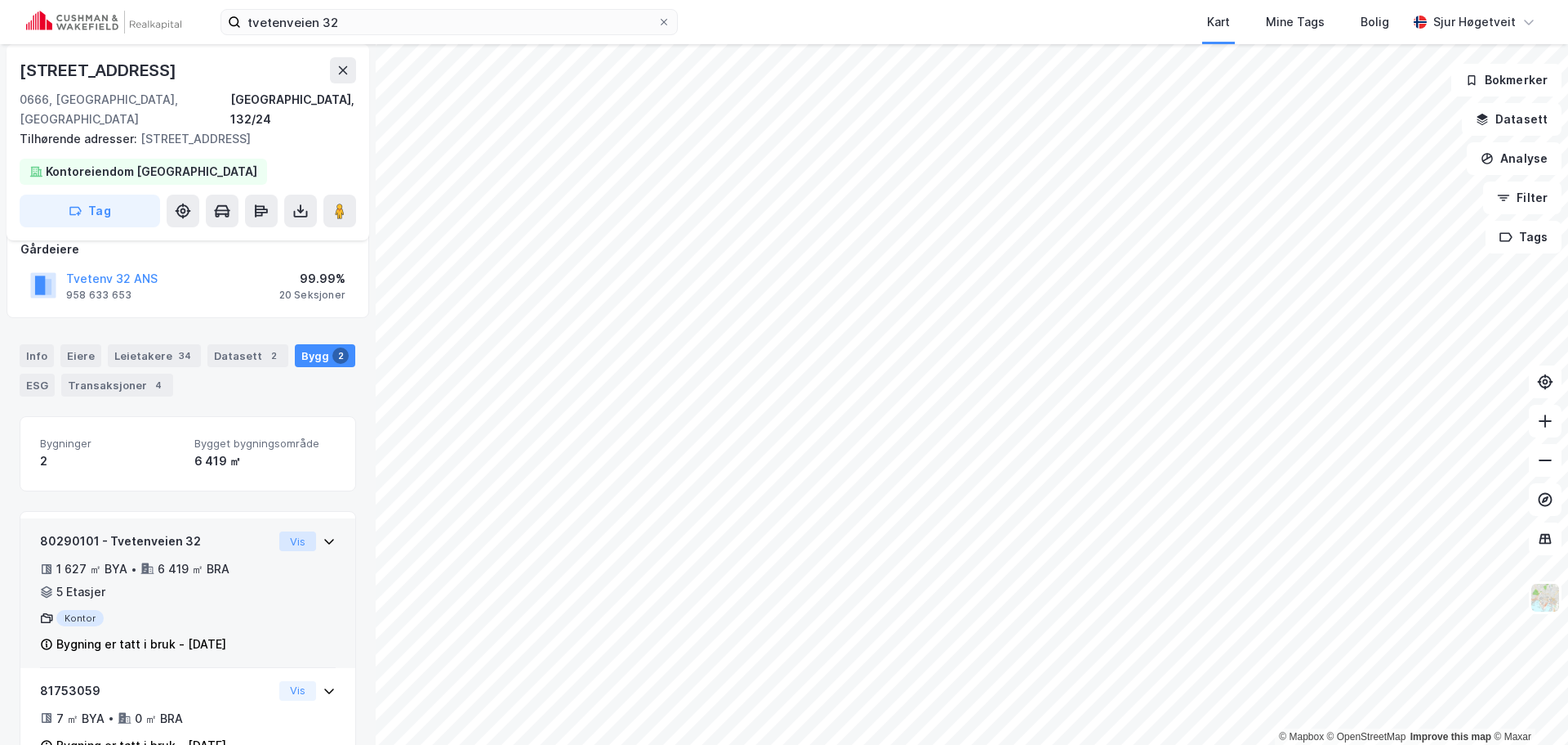
scroll to position [130, 0]
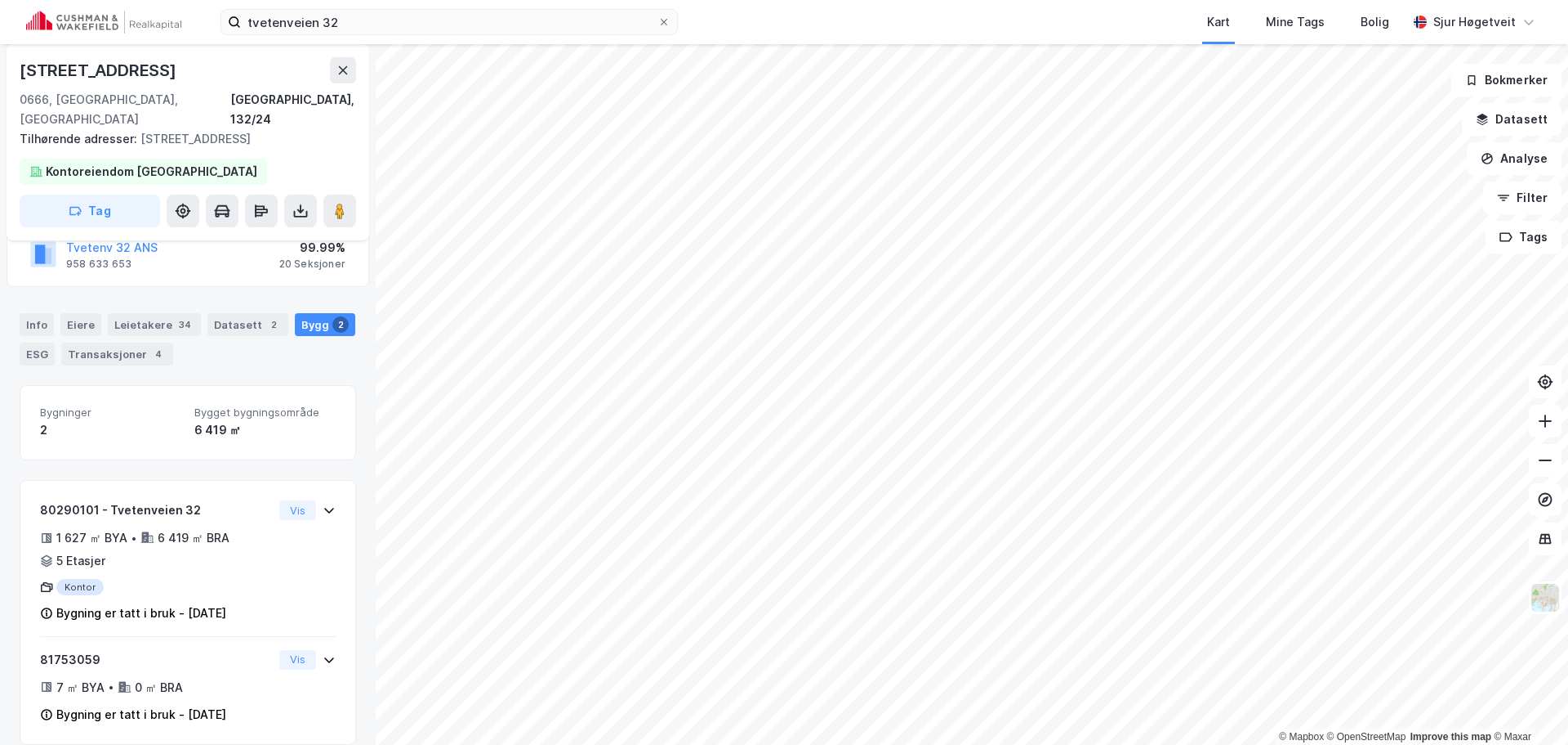
click at [252, 313] on div "Datasett 2" at bounding box center [247, 323] width 81 height 22
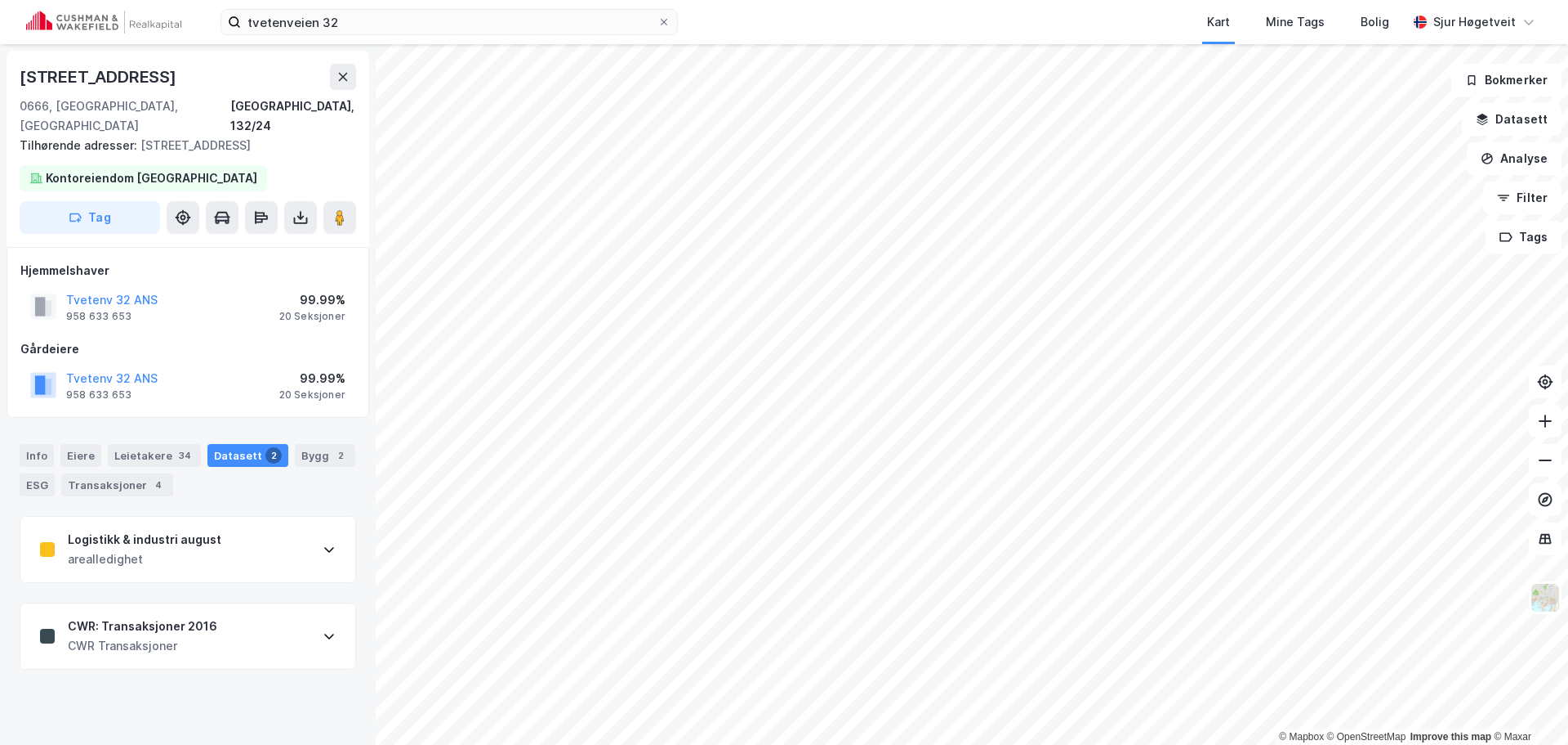
click at [163, 636] on div "CWR Transaksjoner" at bounding box center [143, 646] width 150 height 19
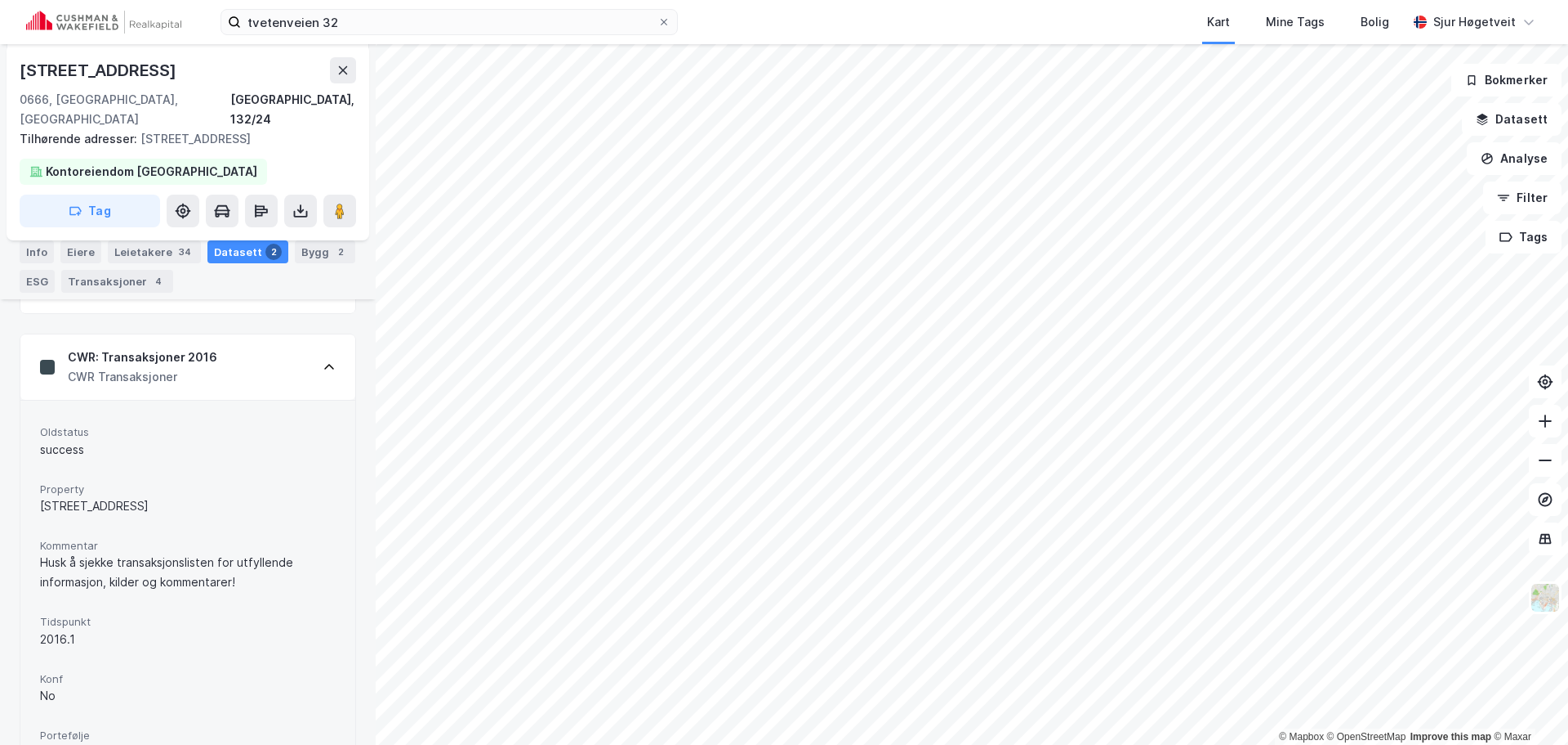
scroll to position [268, 0]
click at [175, 250] on div "34" at bounding box center [184, 251] width 18 height 17
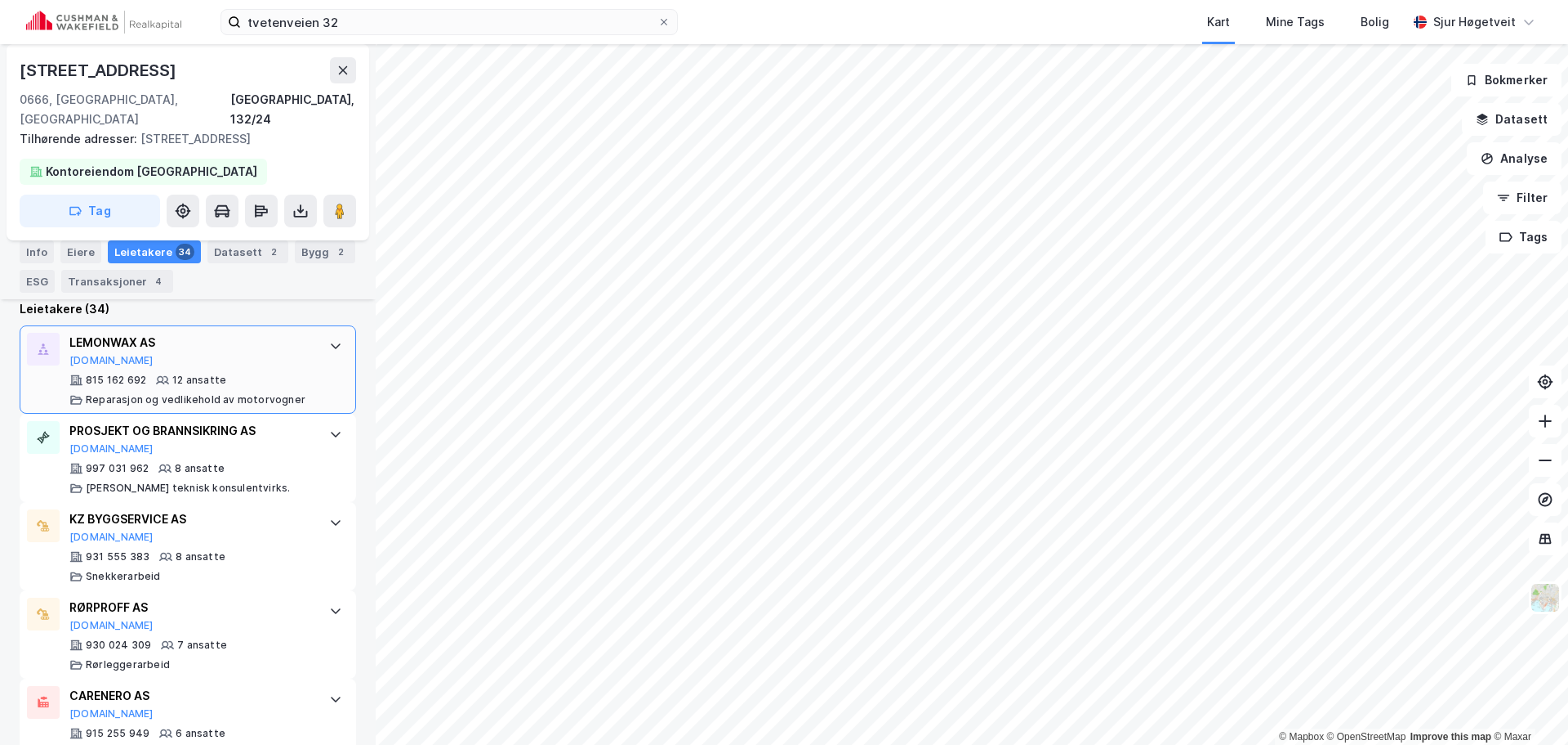
scroll to position [513, 0]
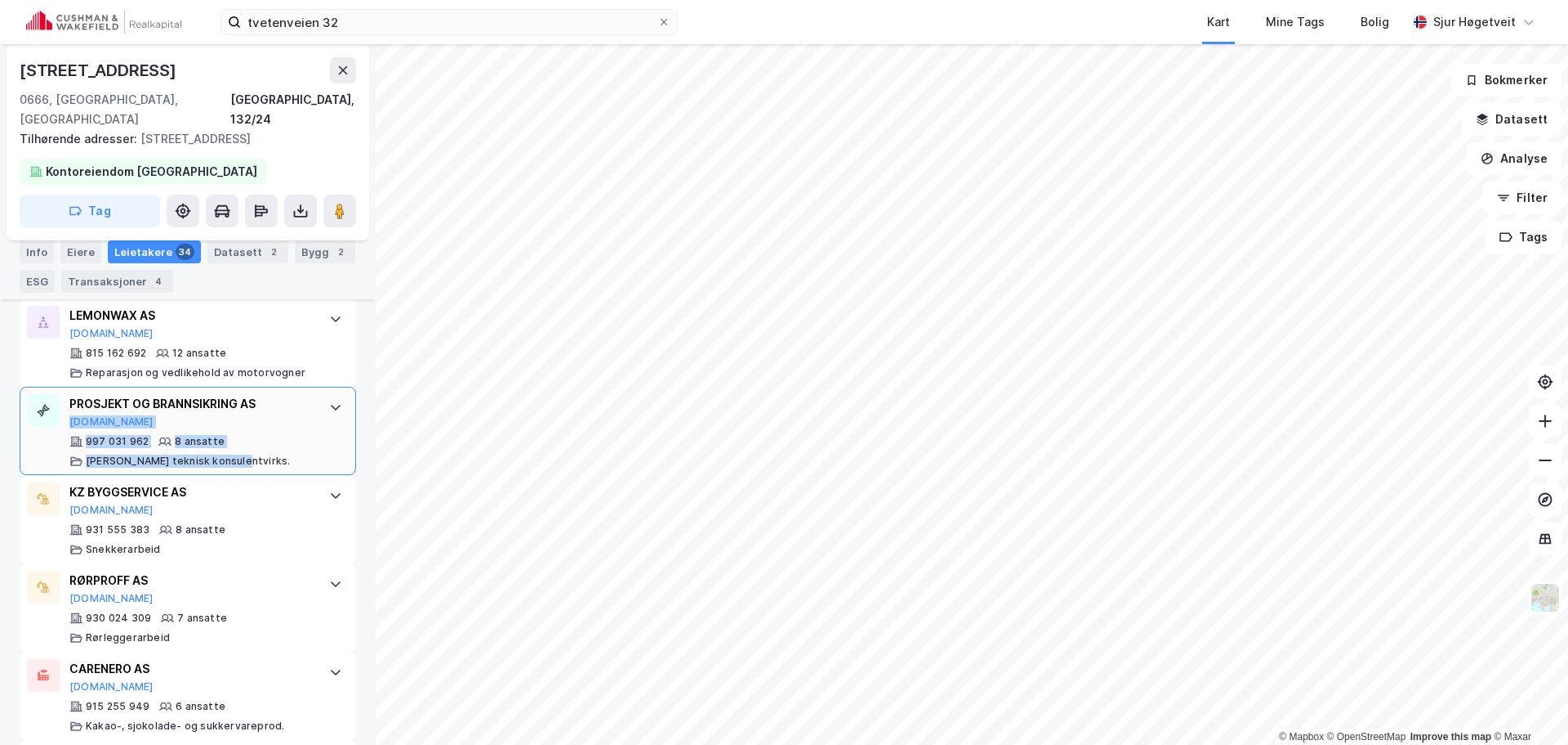
drag, startPoint x: 272, startPoint y: 413, endPoint x: 286, endPoint y: 398, distance: 20.5
click at [286, 398] on div "PROSJEKT OG BRANNSIKRING AS [DOMAIN_NAME] 997 031 962 8 ansatte [PERSON_NAME] t…" at bounding box center [191, 431] width 243 height 74
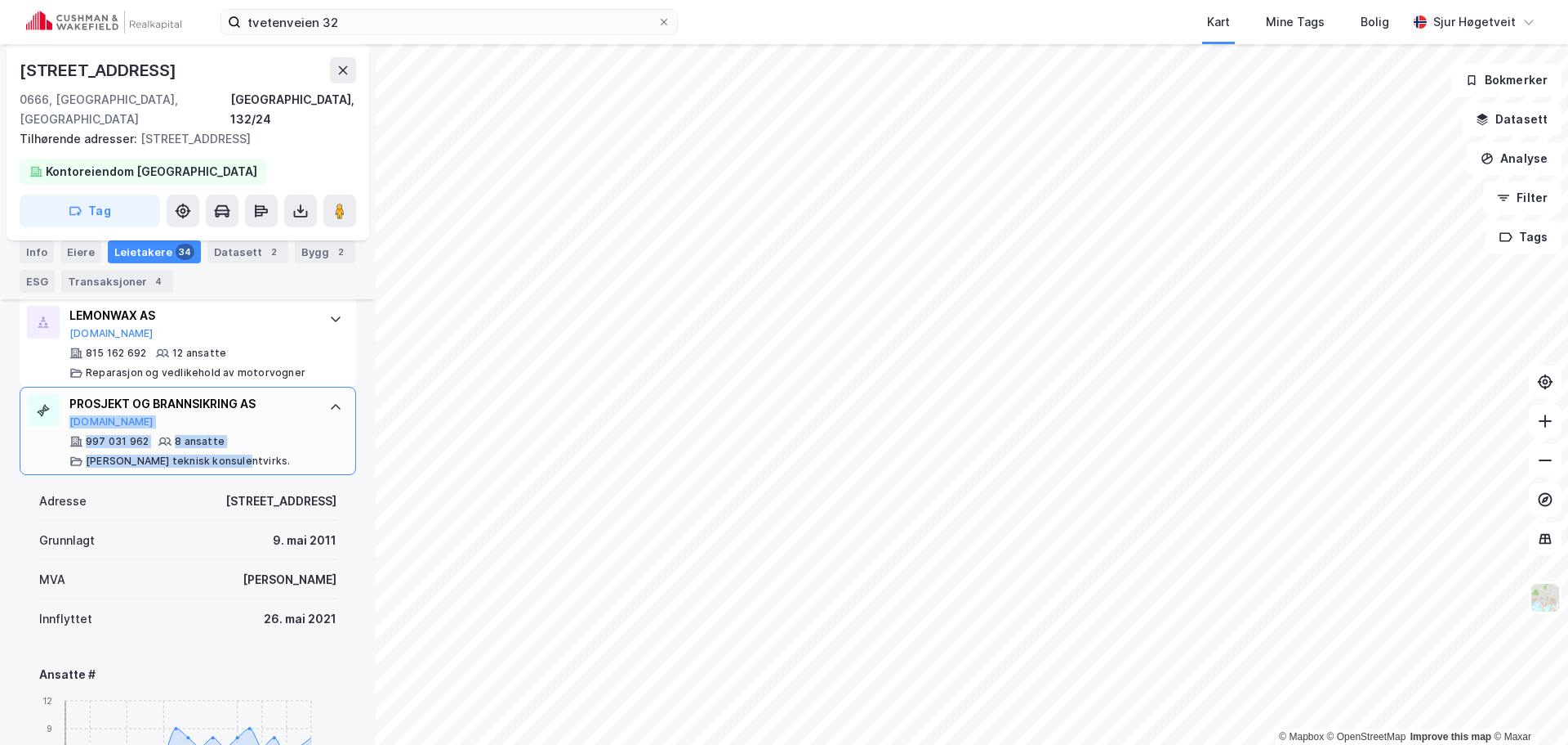
click at [289, 394] on div "PROSJEKT OG BRANNSIKRING AS [DOMAIN_NAME]" at bounding box center [191, 411] width 243 height 34
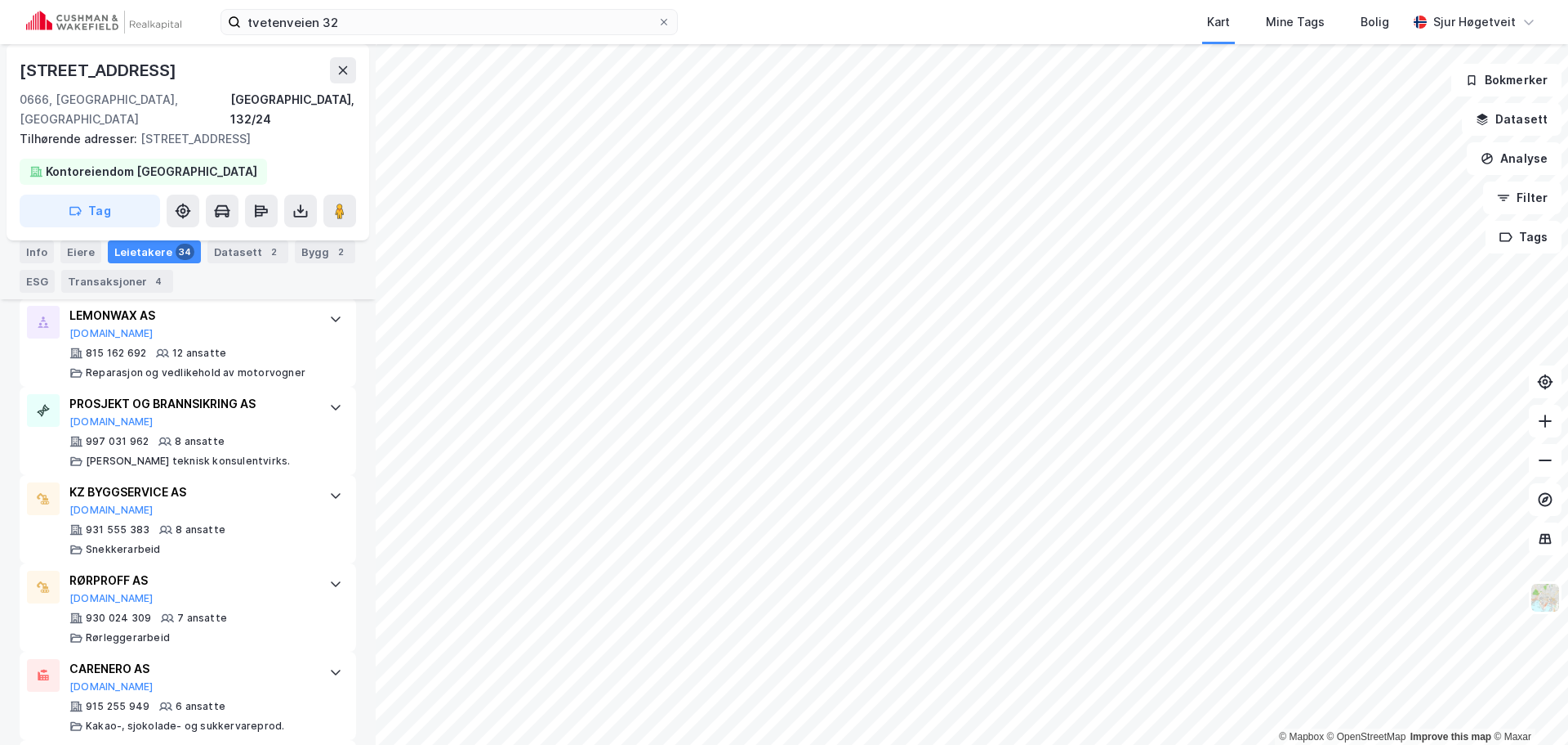
click at [351, 384] on div "[STREET_ADDRESS], 132/24 Tilhørende adresser: [STREET_ADDRESS] Kontoreiendom [G…" at bounding box center [188, 393] width 376 height 700
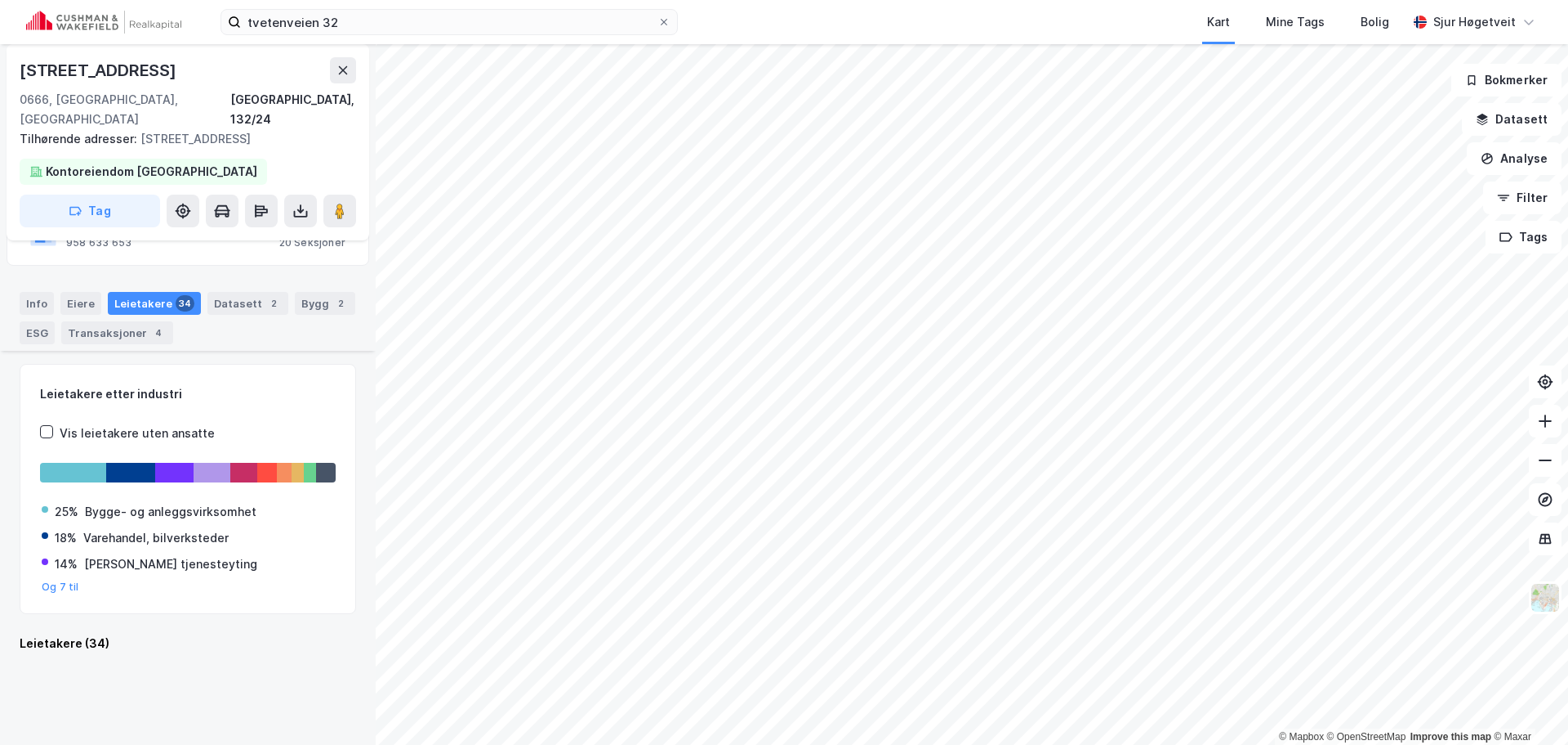
scroll to position [0, 0]
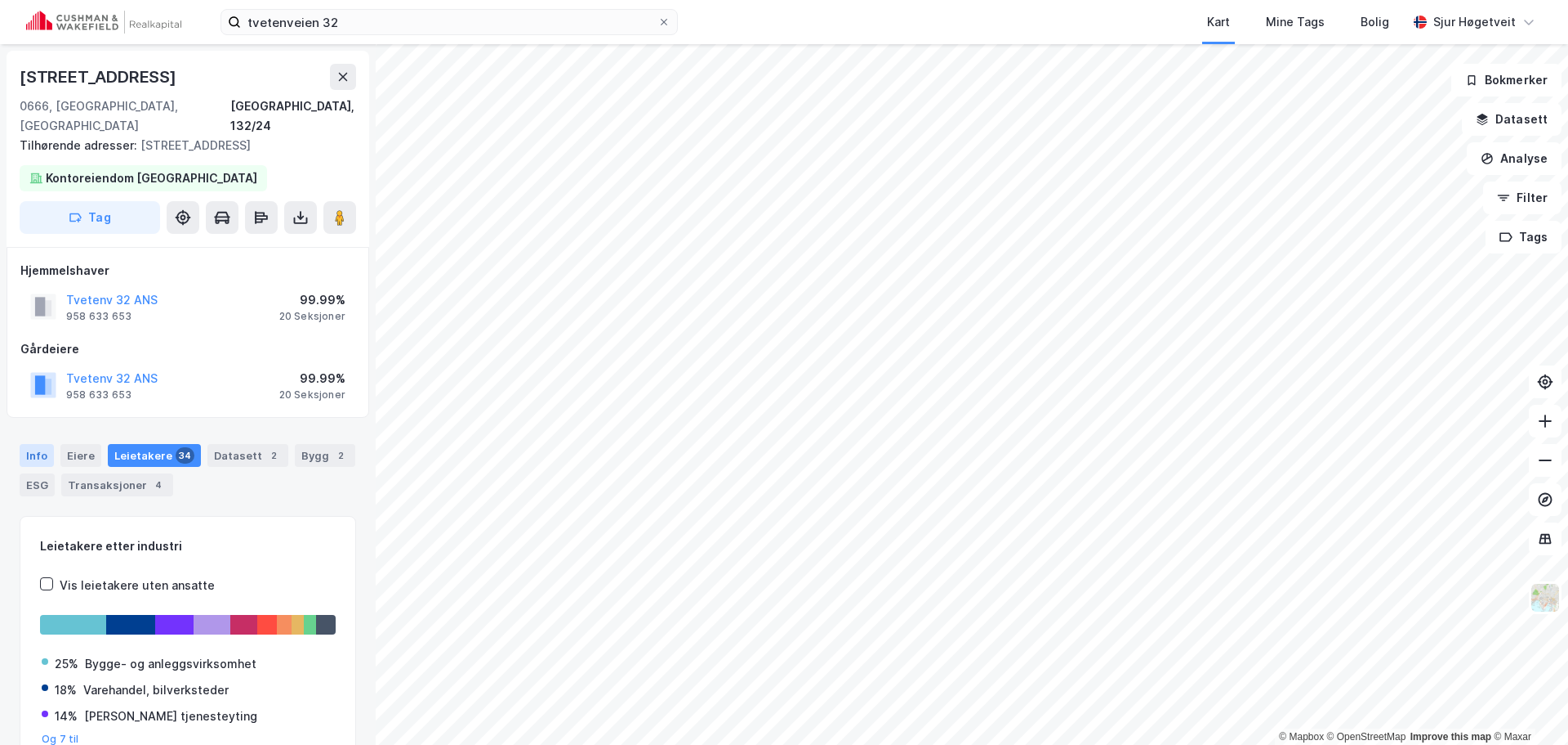
click at [41, 444] on div "Info" at bounding box center [36, 455] width 34 height 22
